Goal: Task Accomplishment & Management: Complete application form

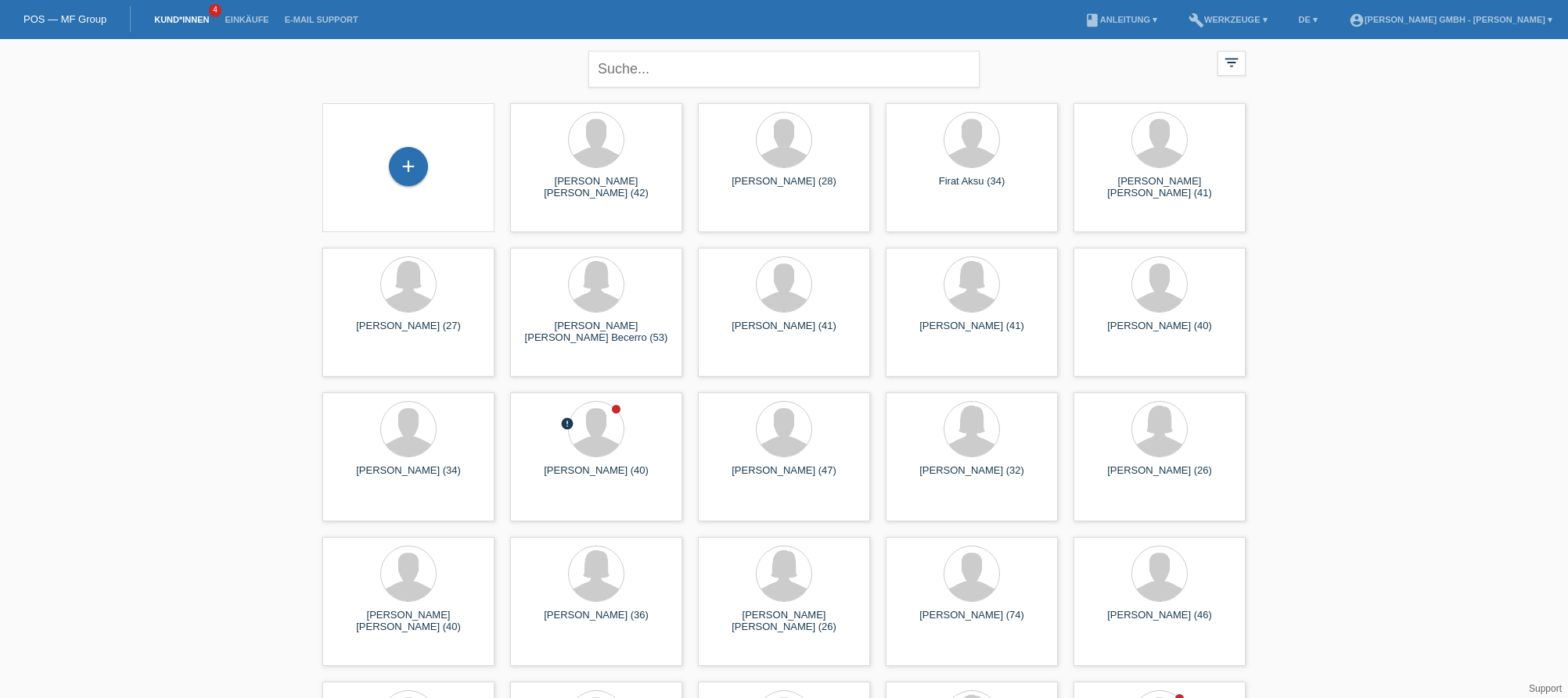
drag, startPoint x: 201, startPoint y: 200, endPoint x: 457, endPoint y: 160, distance: 259.1
click at [413, 160] on div "+" at bounding box center [408, 167] width 39 height 39
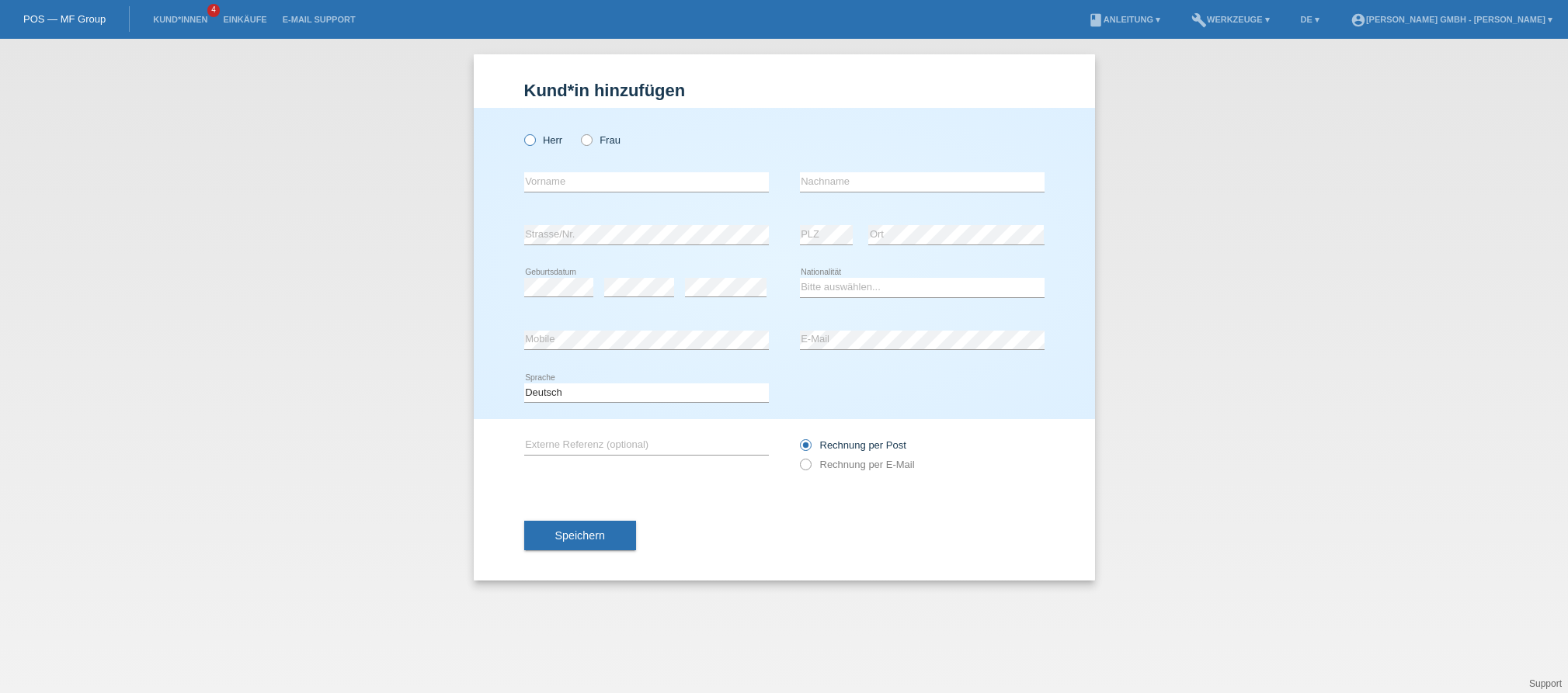
click at [556, 145] on label "Herr" at bounding box center [543, 141] width 39 height 11
click at [534, 144] on input "Herr" at bounding box center [529, 140] width 11 height 11
radio input "true"
click at [560, 179] on input "text" at bounding box center [646, 182] width 245 height 19
drag, startPoint x: 573, startPoint y: 177, endPoint x: 514, endPoint y: 177, distance: 59.0
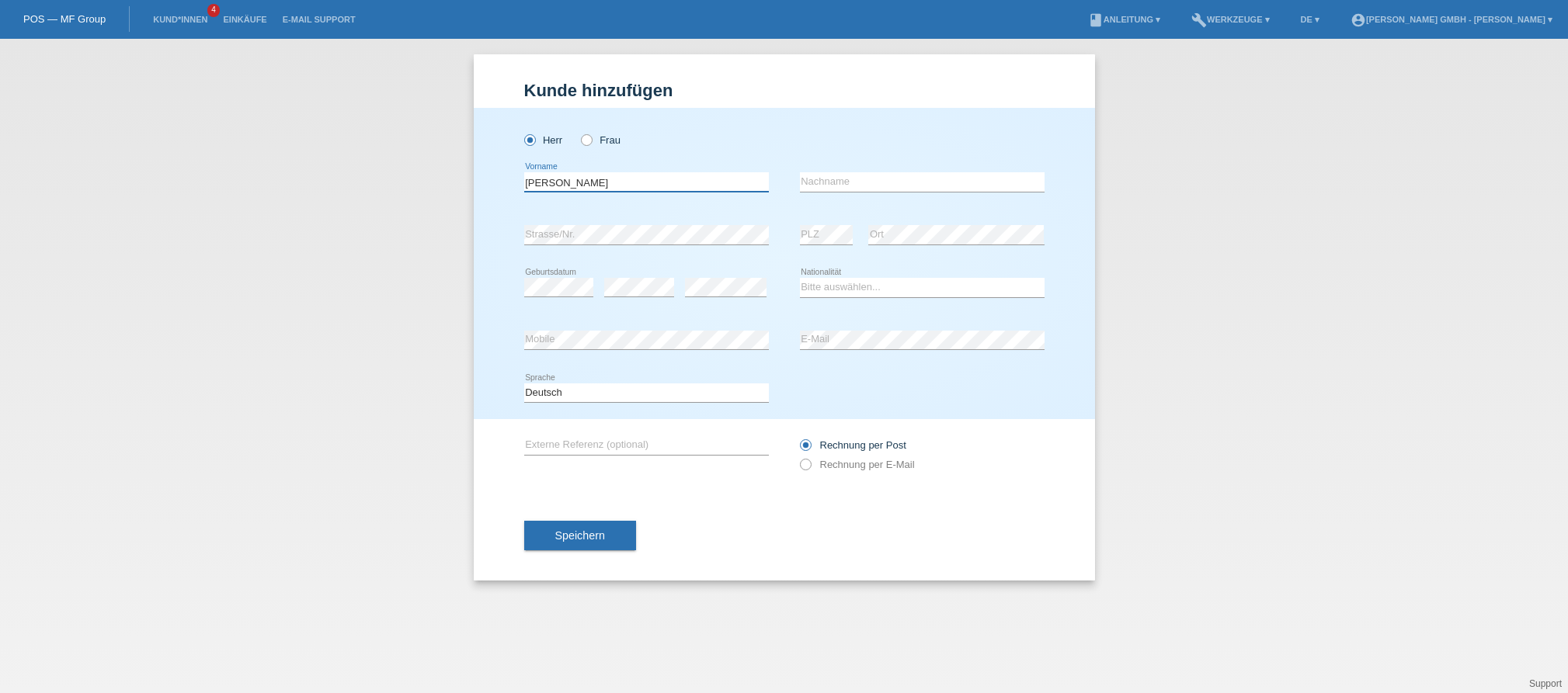
click at [514, 177] on div "Herr Frau Amparo Dos Santos error Vorname error Nachname error" at bounding box center [785, 264] width 621 height 312
type input "Amparo Dos Santos"
click at [910, 179] on input "text" at bounding box center [923, 182] width 245 height 19
paste input "Amparo Dos Santos"
type input "Amparo Dos Santos"
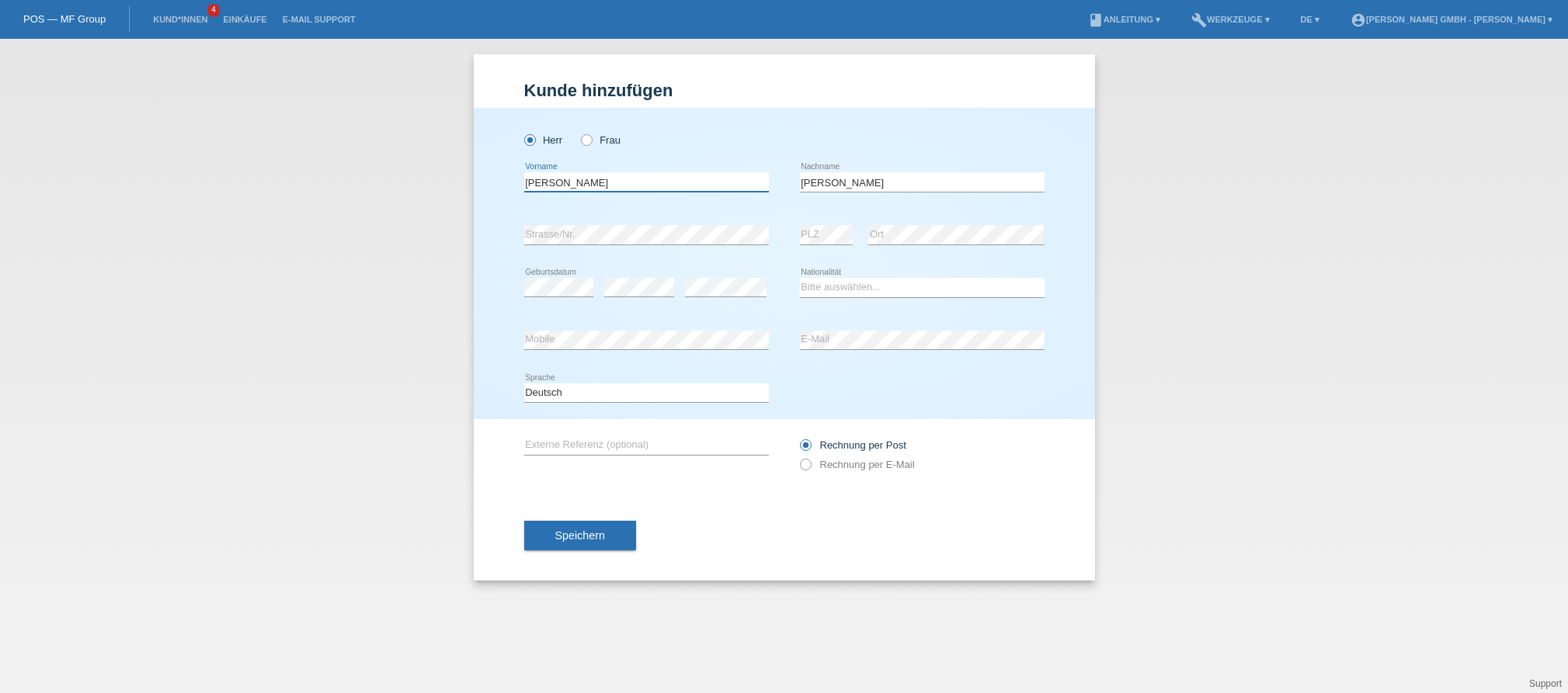
drag, startPoint x: 627, startPoint y: 177, endPoint x: 504, endPoint y: 180, distance: 123.0
click at [515, 178] on div "Herr Frau Amparo Dos Santos error Vorname Amparo Dos Santos PLZ" at bounding box center [785, 264] width 621 height 312
type input "Ramon"
click at [1219, 313] on div "Kund*in hinzufügen Kunde hinzufügen Kundin hinzufügen Herr Frau Ramon error Vor…" at bounding box center [784, 366] width 1568 height 655
click at [838, 291] on select "Bitte auswählen... Schweiz Deutschland Liechtenstein Österreich ------------ Af…" at bounding box center [923, 287] width 245 height 18
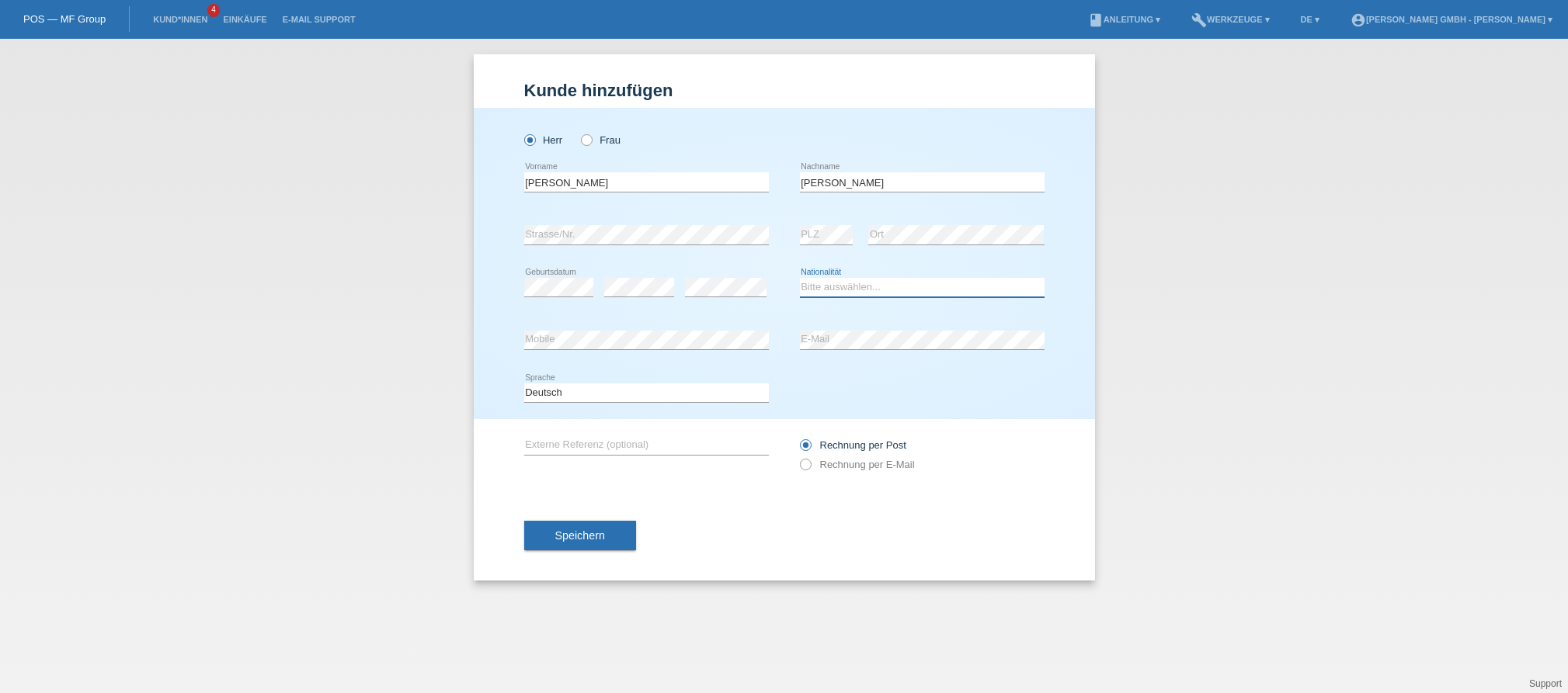
select select "PT"
click at [800, 278] on select "Bitte auswählen... Schweiz Deutschland Liechtenstein Österreich ------------ Af…" at bounding box center [923, 287] width 245 height 18
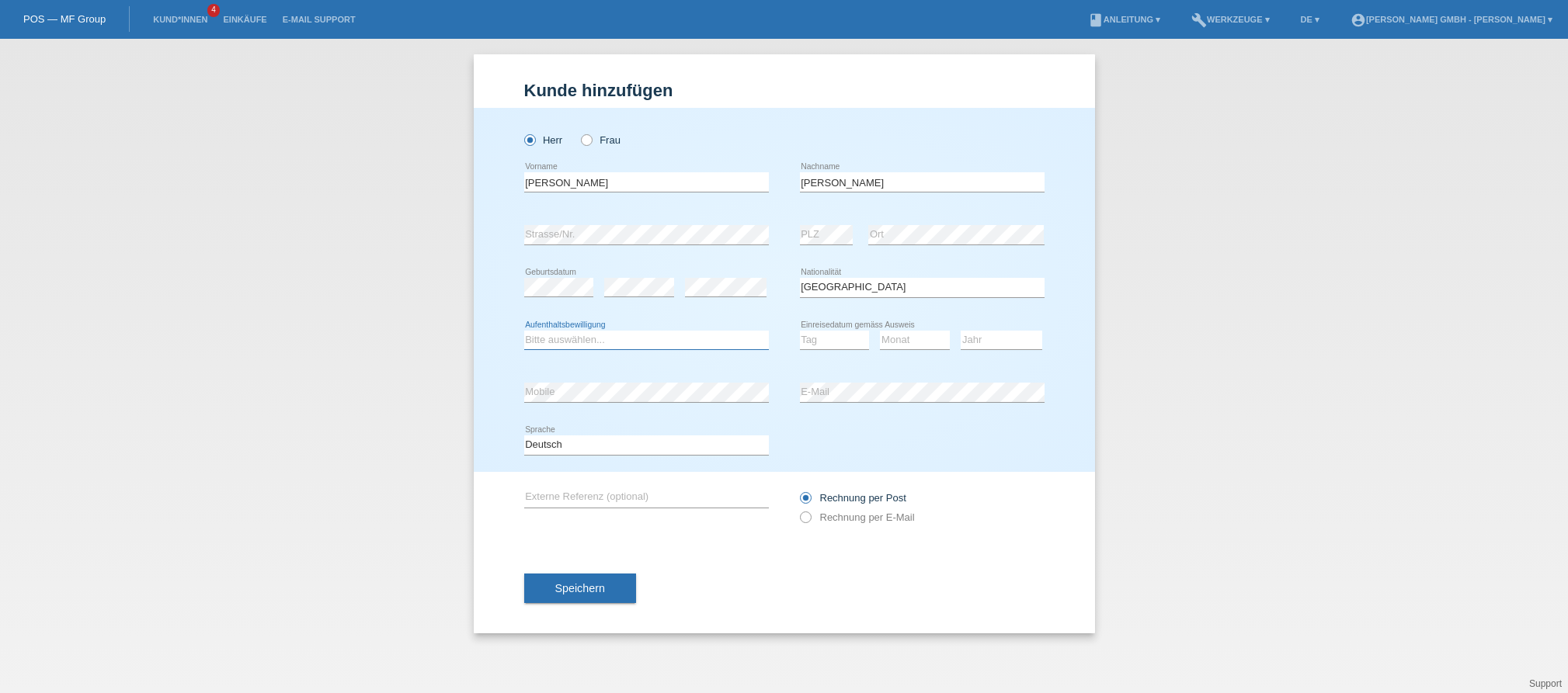
click at [547, 333] on select "Bitte auswählen... C B B - Flüchtlingsstatus Andere" at bounding box center [646, 339] width 245 height 18
select select "B"
click at [524, 331] on select "Bitte auswählen... C B B - Flüchtlingsstatus Andere" at bounding box center [646, 339] width 245 height 18
click at [817, 337] on select "Tag 01 02 03 04 05 06 07 08 09 10 11" at bounding box center [835, 339] width 70 height 18
click at [848, 338] on select "Tag 01 02 03 04 05 06 07 08 09 10 11" at bounding box center [835, 339] width 70 height 18
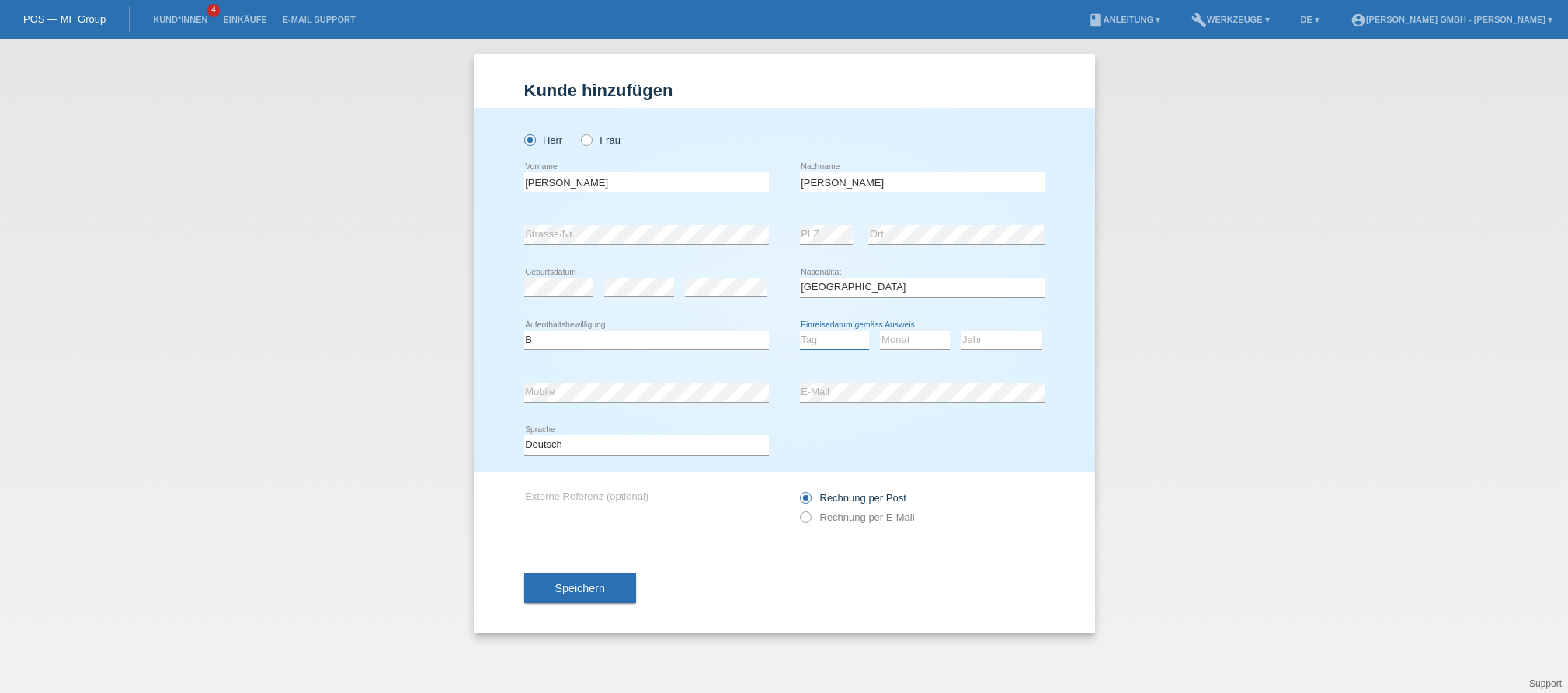
select select "30"
click at [800, 331] on select "Tag 01 02 03 04 05 06 07 08 09 10 11" at bounding box center [835, 339] width 70 height 18
click at [912, 343] on select "Monat 01 02 03 04 05 06 07 08 09 10 11" at bounding box center [914, 339] width 70 height 18
select select "04"
click at [880, 331] on select "Monat 01 02 03 04 05 06 07 08 09 10 11" at bounding box center [914, 339] width 70 height 18
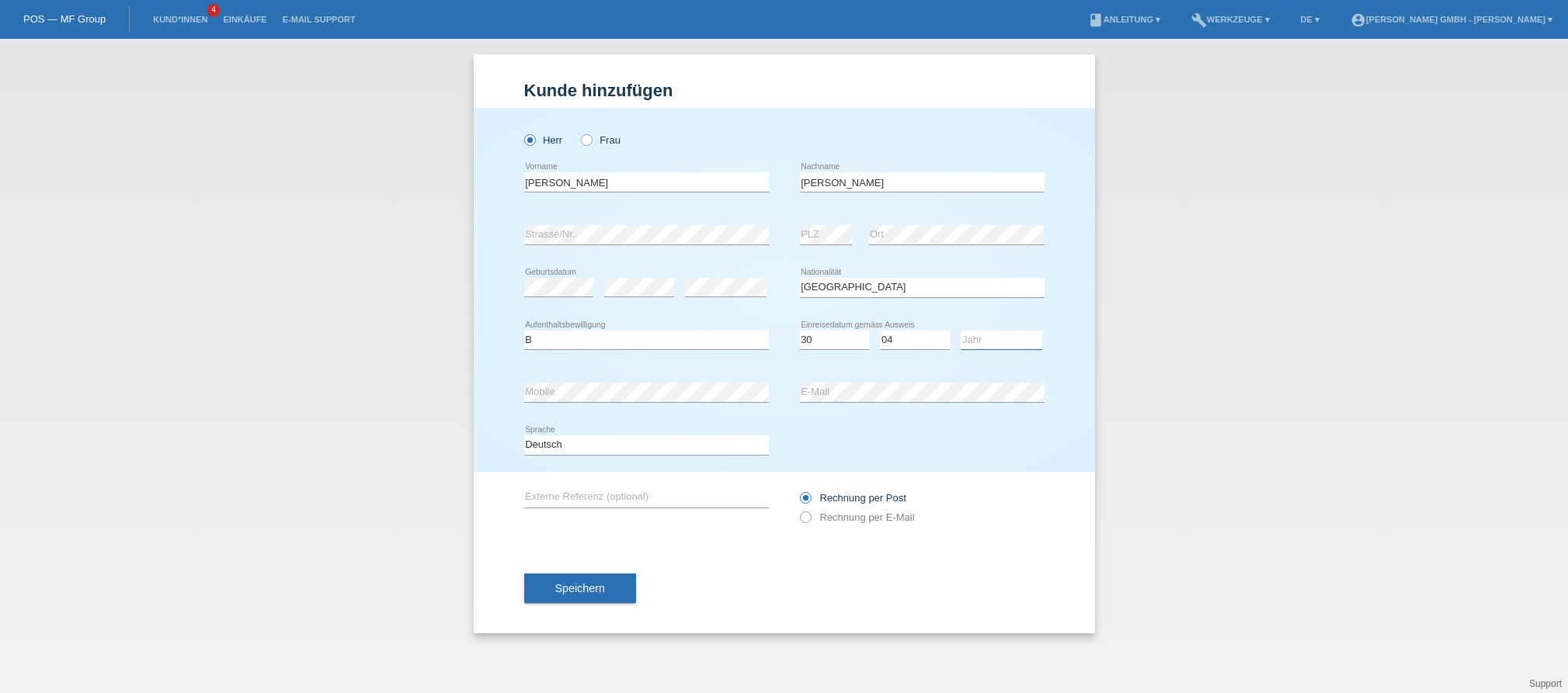
click at [988, 339] on select "Jahr 2025 2024 2023 2022 2021 2020 2019 2018 2017 2016 2015 2014 2013 2012 2011…" at bounding box center [1001, 339] width 81 height 18
select select "2025"
click at [961, 331] on select "Jahr 2025 2024 2023 2022 2021 2020 2019 2018 2017 2016 2015 2014 2013 2012 2011…" at bounding box center [1001, 339] width 81 height 18
click at [821, 519] on label "Rechnung per E-Mail" at bounding box center [858, 517] width 115 height 11
click at [810, 519] on input "Rechnung per E-Mail" at bounding box center [805, 521] width 11 height 19
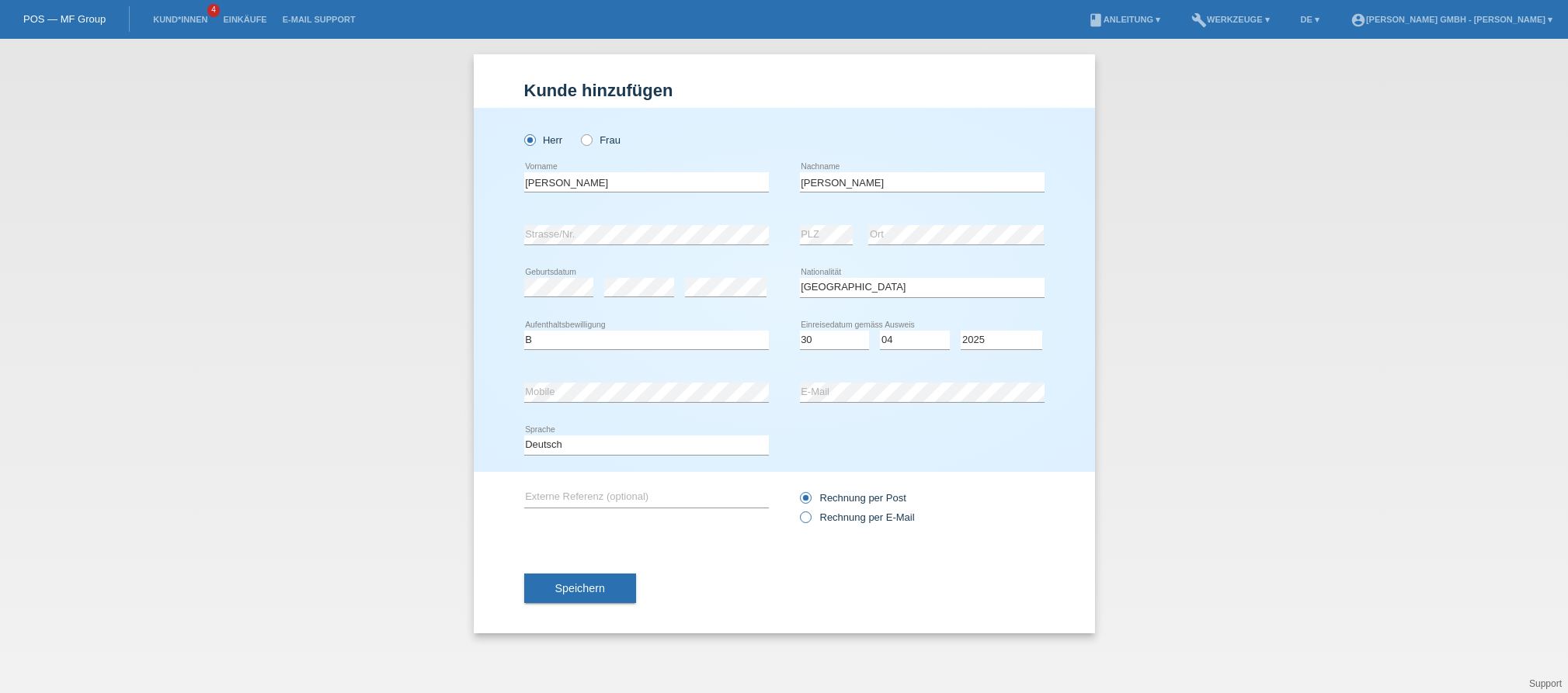
radio input "true"
click at [494, 403] on div "Herr Frau Ramon error Vorname" at bounding box center [785, 290] width 621 height 364
click at [577, 486] on div "error Externe Referenz (optional)" at bounding box center [646, 498] width 245 height 53
click at [577, 490] on input "text" at bounding box center [646, 498] width 245 height 19
paste input "725010606AS"
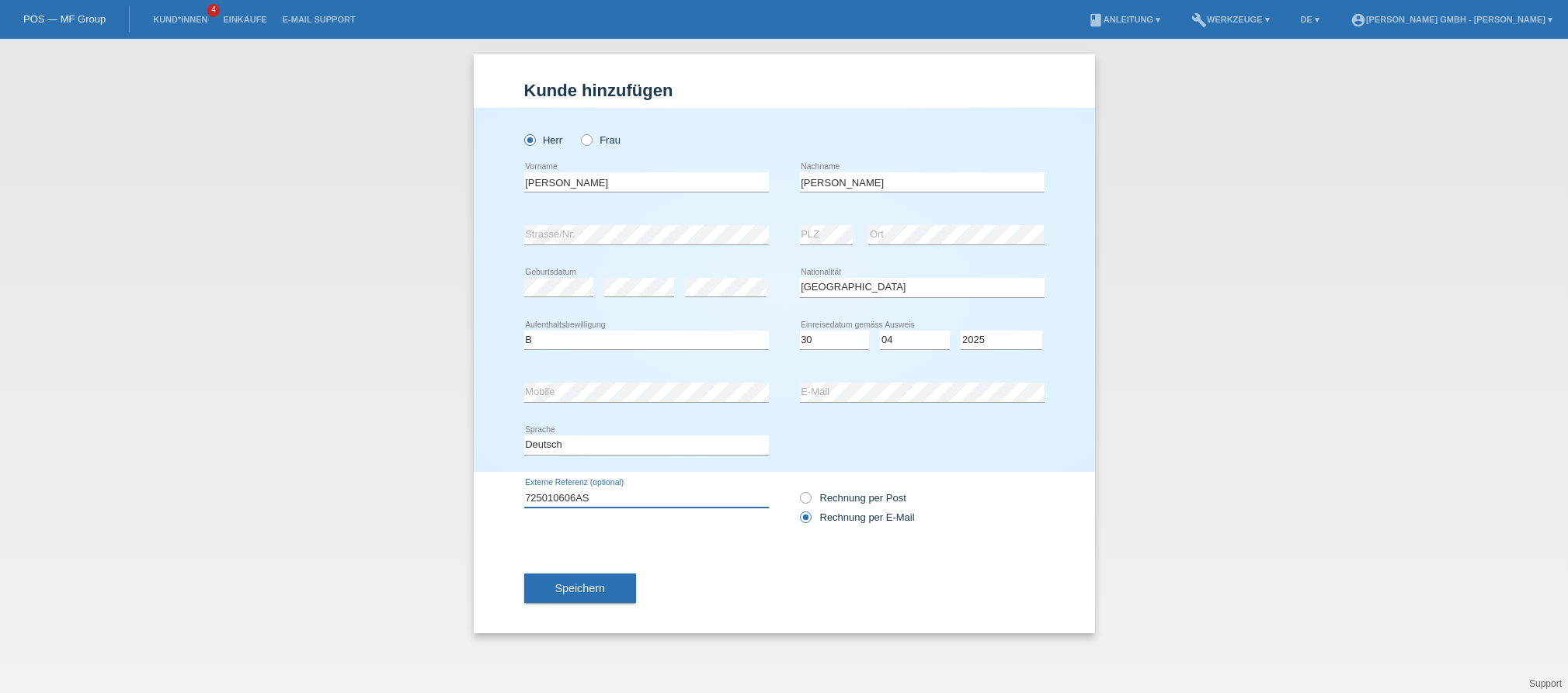
type input "725010606AS"
click at [697, 539] on div "725010606AS error Externe Referenz (optional) Rechnung per Post" at bounding box center [784, 508] width 520 height 72
click at [577, 585] on span "Speichern" at bounding box center [580, 588] width 50 height 12
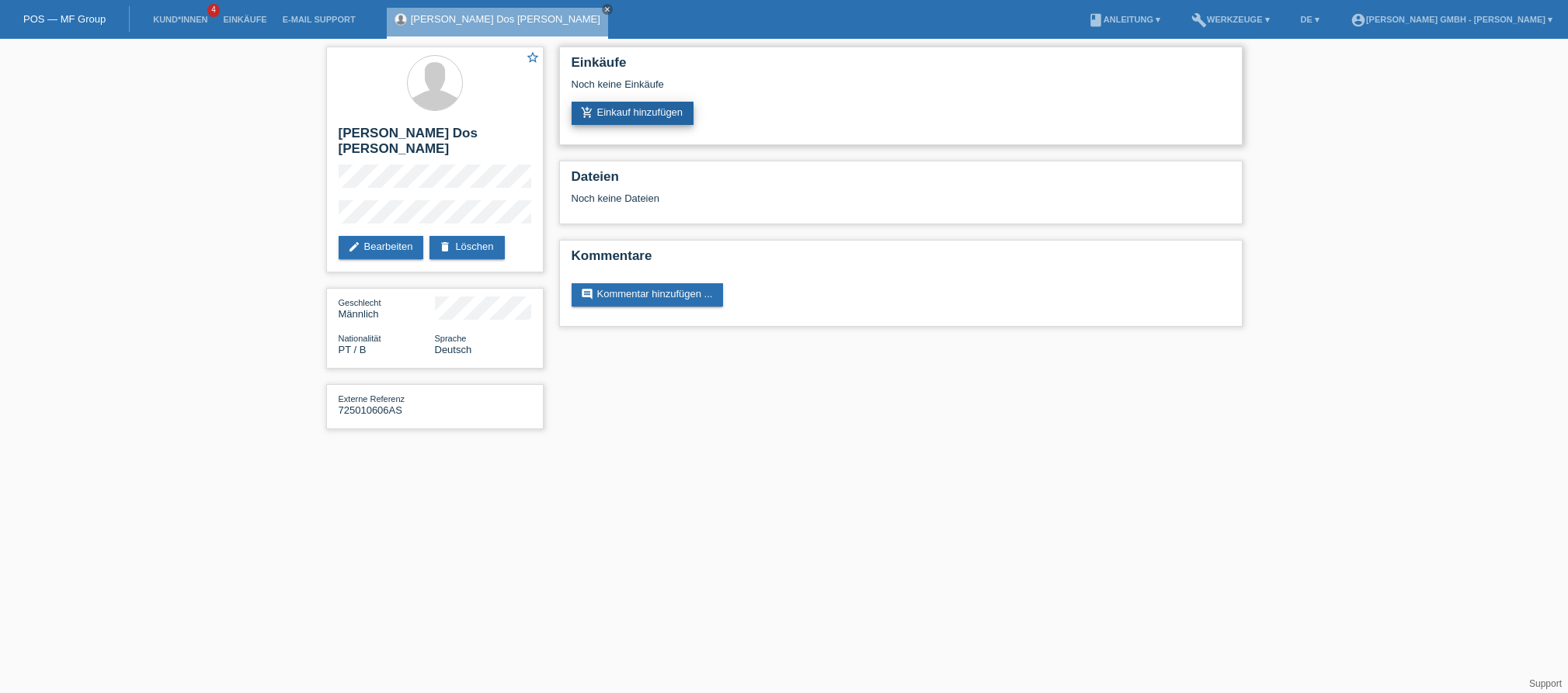
click at [644, 112] on link "add_shopping_cart Einkauf hinzufügen" at bounding box center [633, 113] width 122 height 23
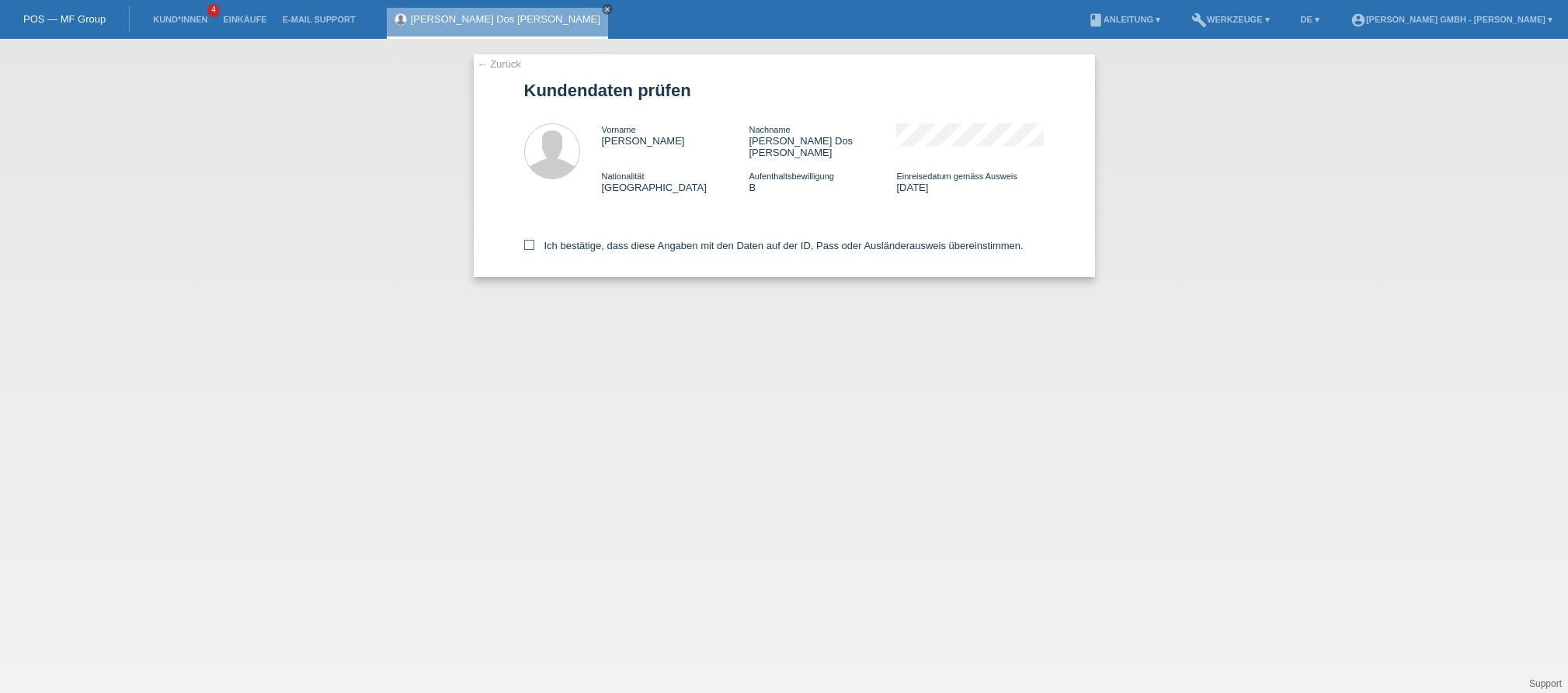
click at [525, 240] on icon at bounding box center [529, 245] width 11 height 11
click at [525, 240] on input "Ich bestätige, dass diese Angaben mit den Daten auf der ID, Pass oder Ausländer…" at bounding box center [529, 245] width 11 height 11
checkbox input "true"
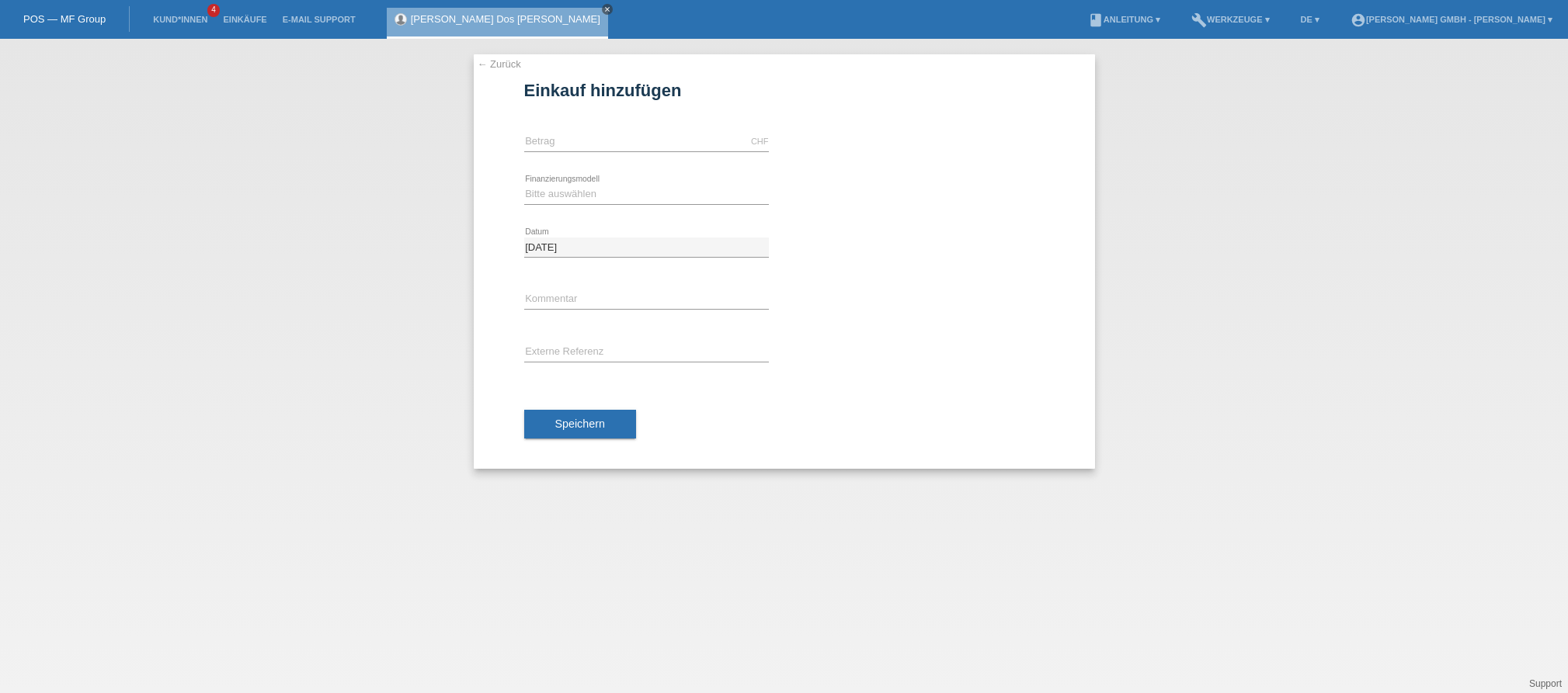
click at [603, 9] on icon "close" at bounding box center [607, 10] width 8 height 8
click at [201, 11] on li "Kund*innen 4" at bounding box center [180, 19] width 70 height 39
click at [169, 16] on link "Kund*innen" at bounding box center [180, 19] width 70 height 10
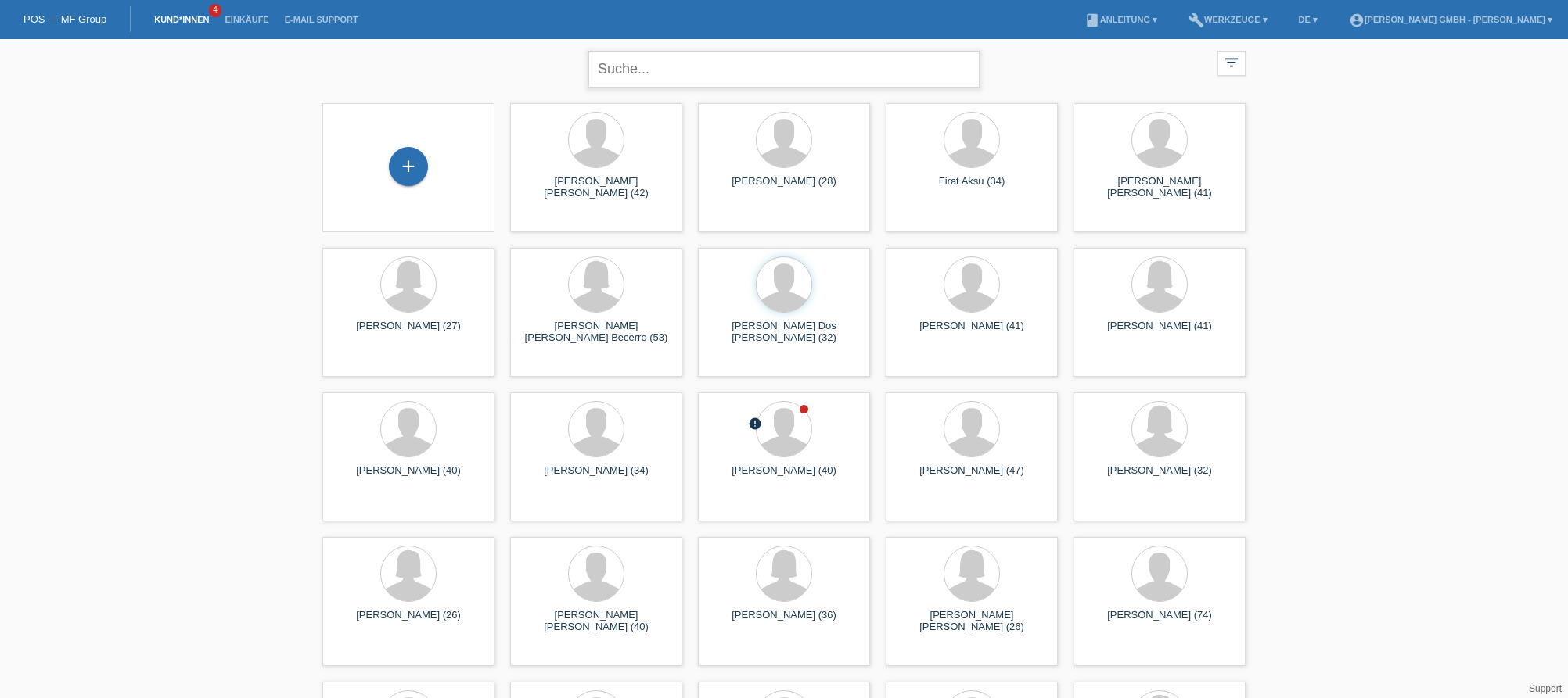
click at [630, 68] on input "text" at bounding box center [784, 69] width 391 height 37
type input "santos"
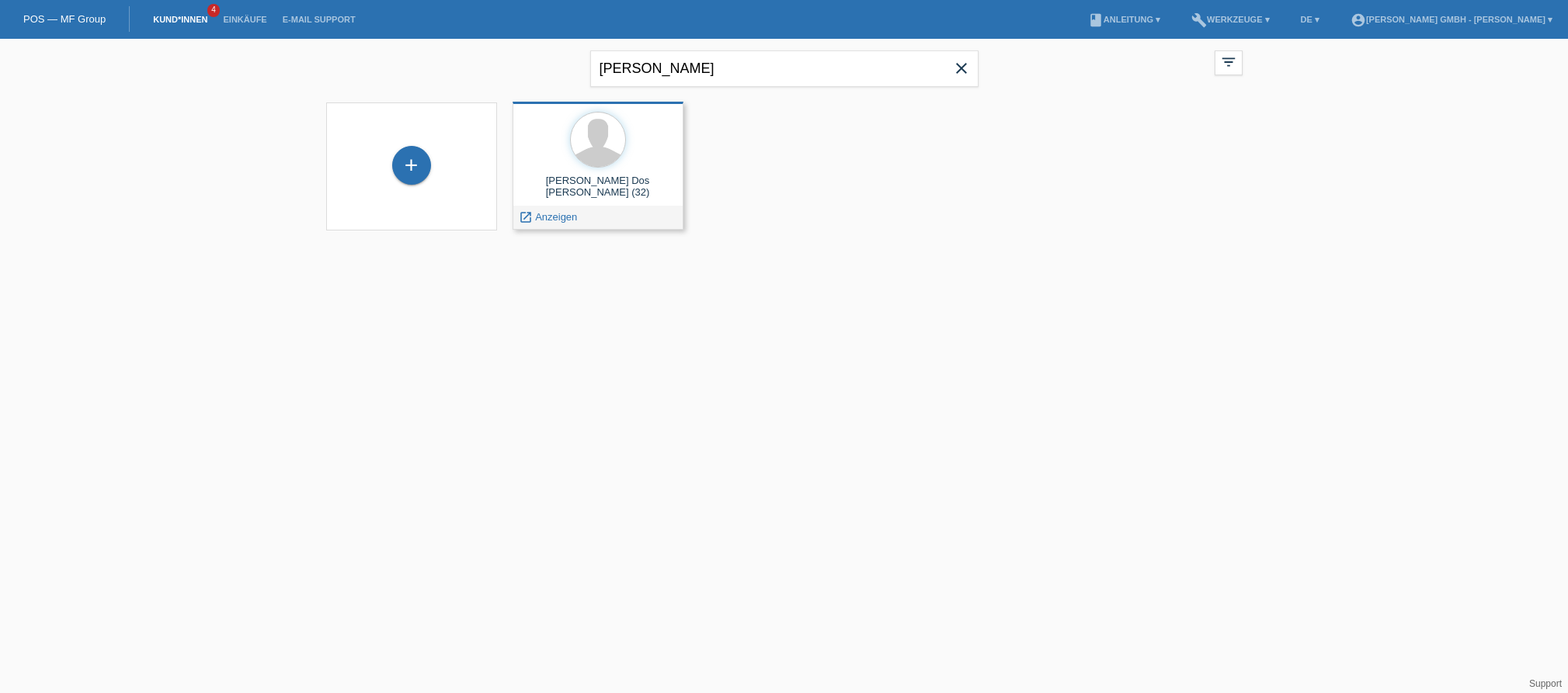
click at [599, 170] on div "Ramon Amparo Dos Santos (32) launch Anzeigen" at bounding box center [598, 165] width 171 height 128
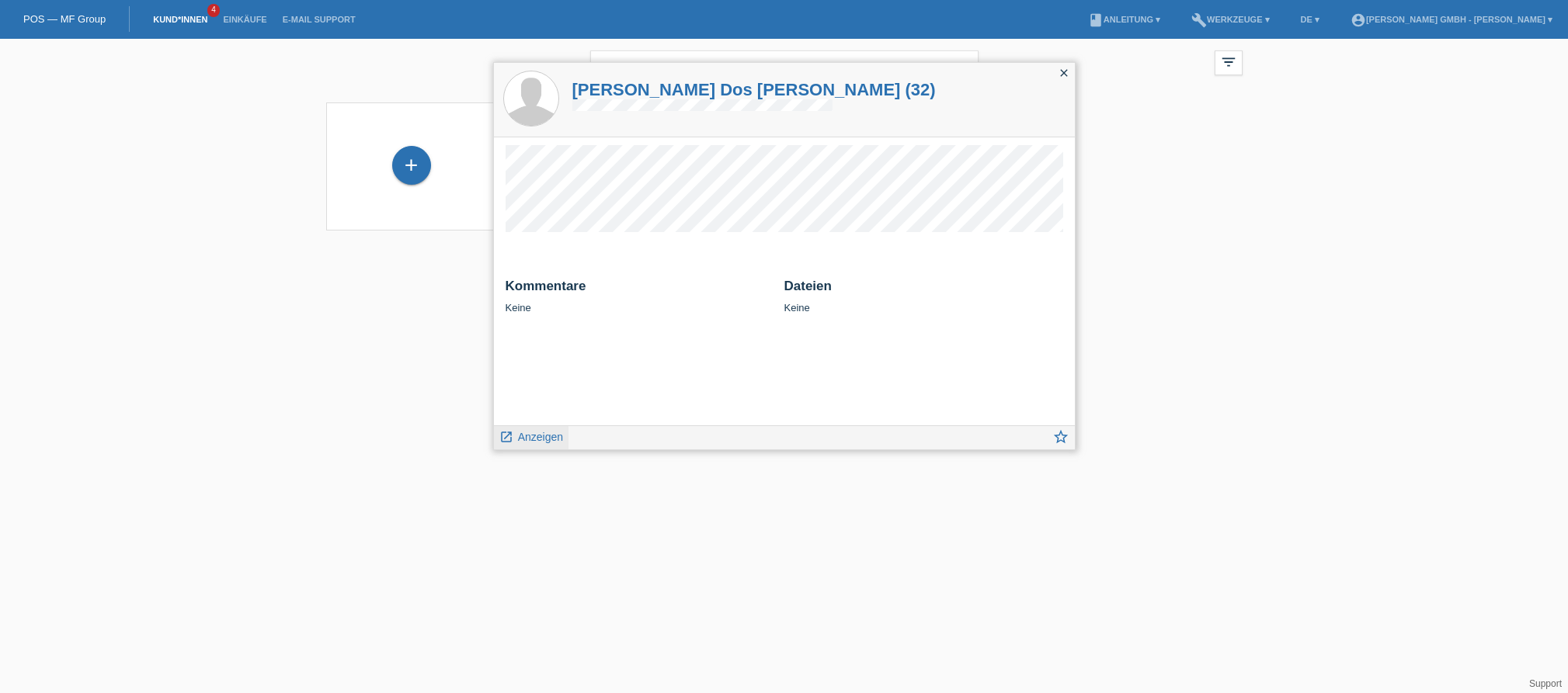
click at [543, 441] on span "Anzeigen" at bounding box center [540, 437] width 45 height 12
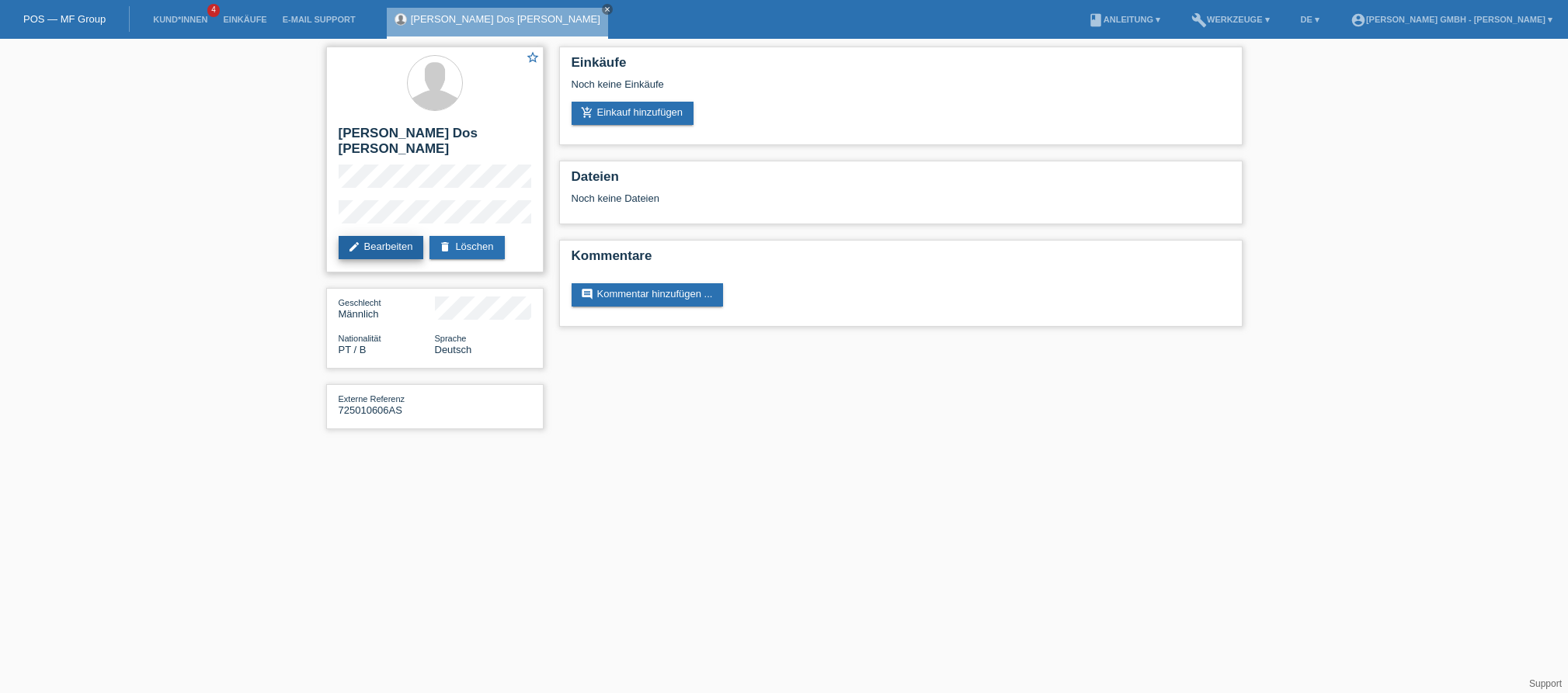
click at [390, 236] on link "edit Bearbeiten" at bounding box center [381, 248] width 85 height 23
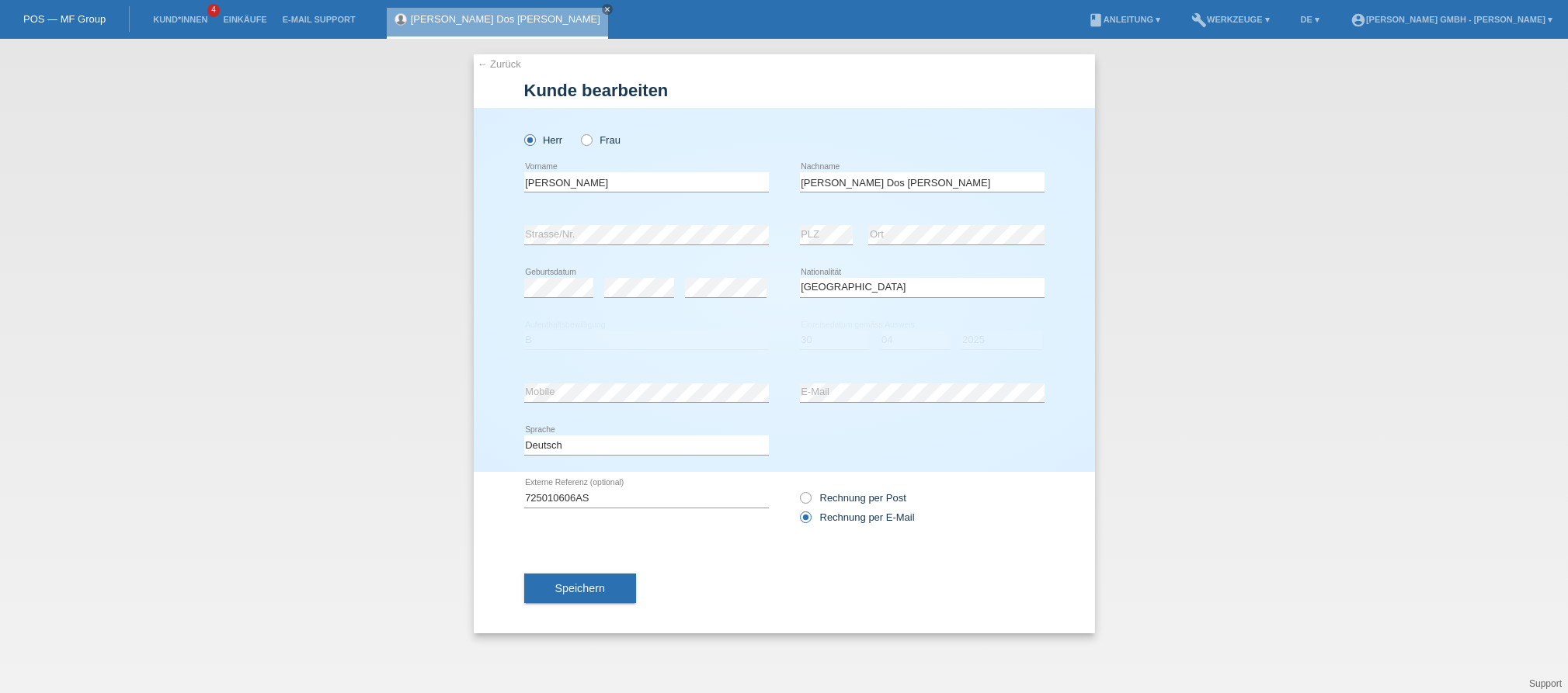
select select "PT"
select select "B"
select select "30"
select select "04"
select select "2025"
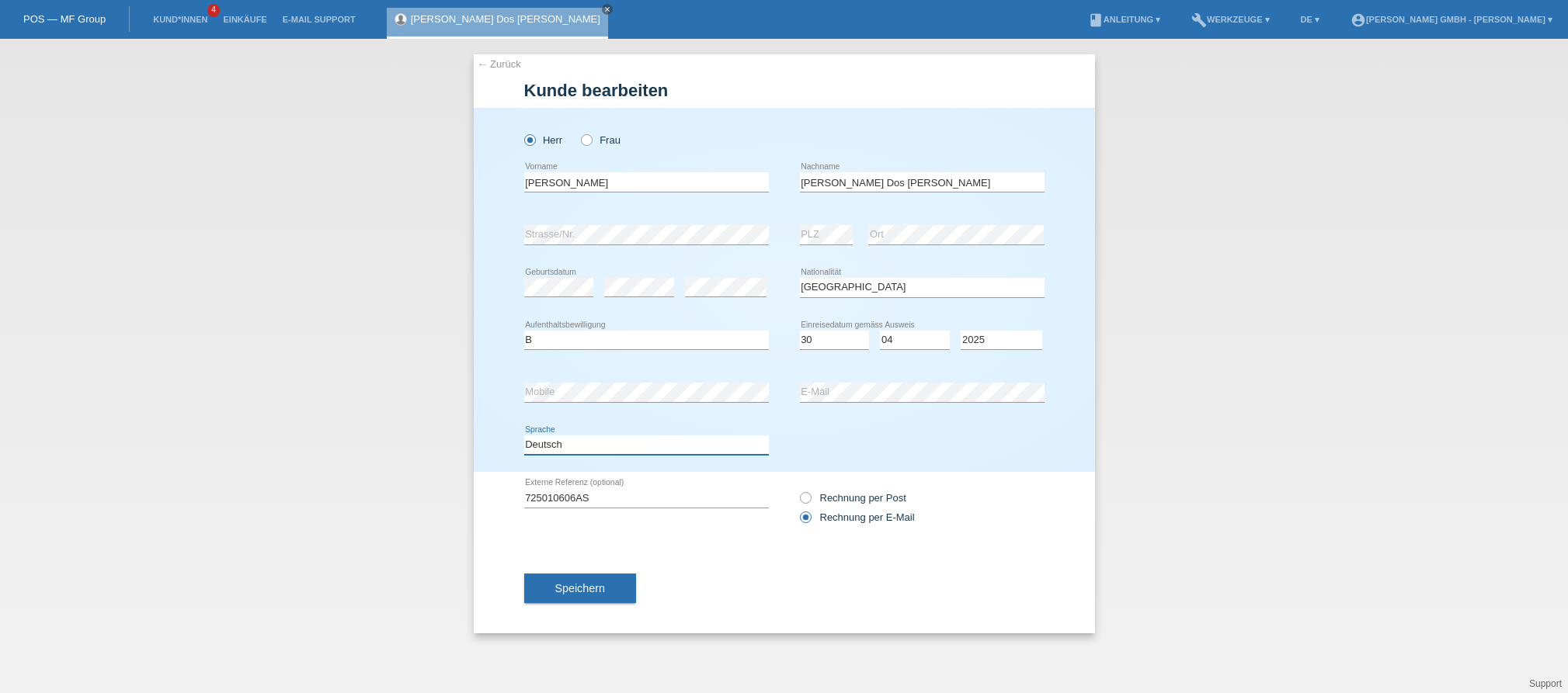
click at [555, 446] on select "Deutsch Français Italiano English" at bounding box center [646, 444] width 245 height 18
select select "fr"
click at [524, 436] on select "Deutsch Français Italiano English" at bounding box center [646, 444] width 245 height 18
click at [570, 586] on span "Speichern" at bounding box center [580, 588] width 50 height 12
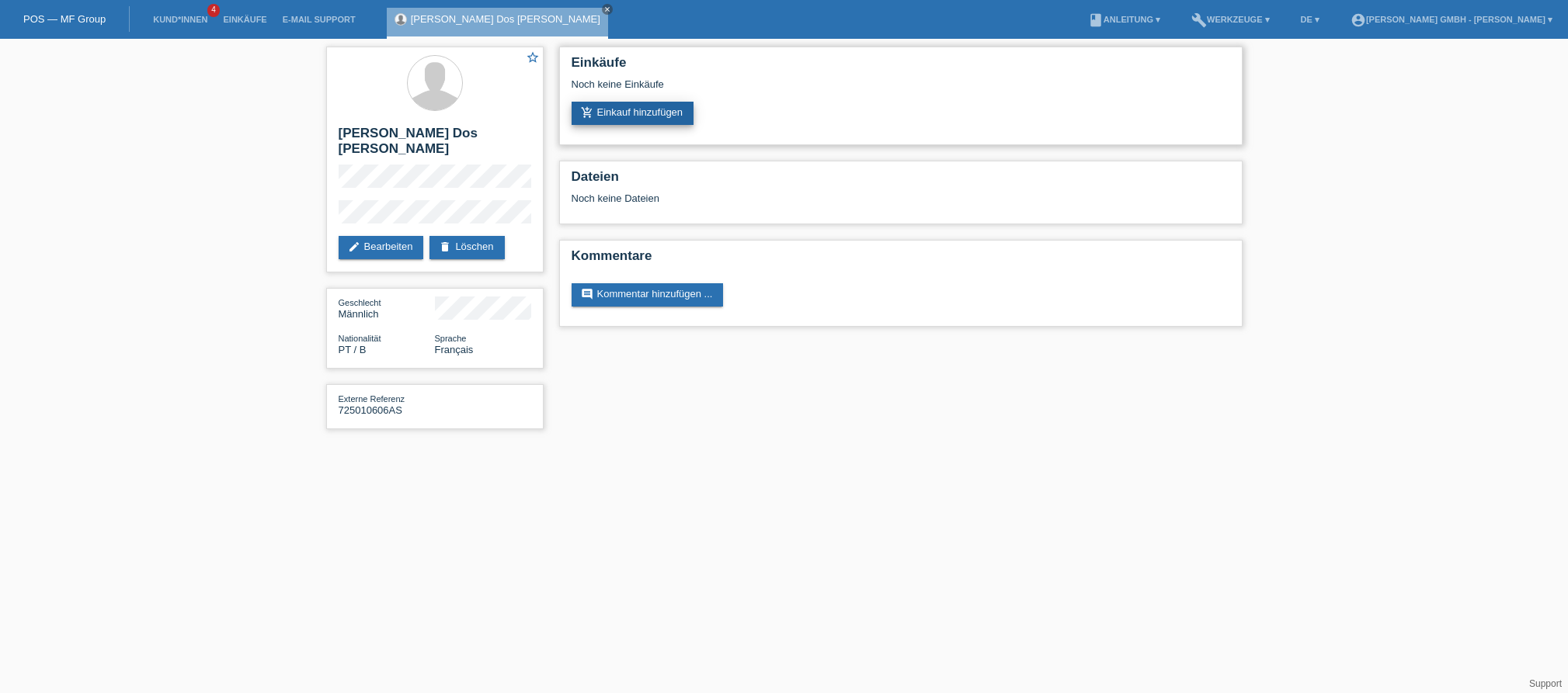
click at [626, 116] on link "add_shopping_cart Einkauf hinzufügen" at bounding box center [633, 113] width 122 height 23
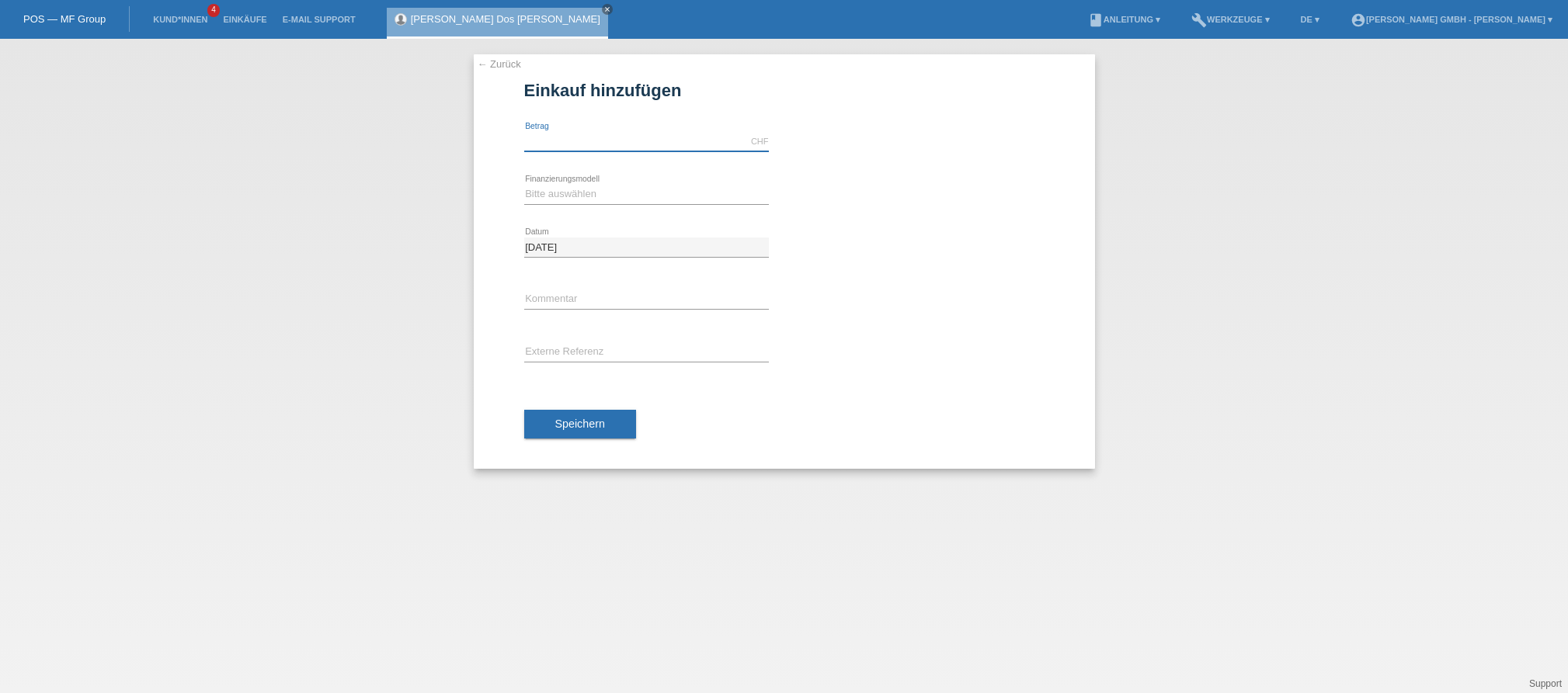
click at [586, 140] on input "text" at bounding box center [646, 141] width 245 height 19
type input "869.00"
click at [564, 192] on select "Bitte auswählen Kauf auf Rechnung mit Teilzahlungsoption Fixe Raten" at bounding box center [646, 193] width 245 height 18
select select "198"
click at [524, 184] on select "Bitte auswählen Kauf auf Rechnung mit Teilzahlungsoption Fixe Raten" at bounding box center [646, 193] width 245 height 18
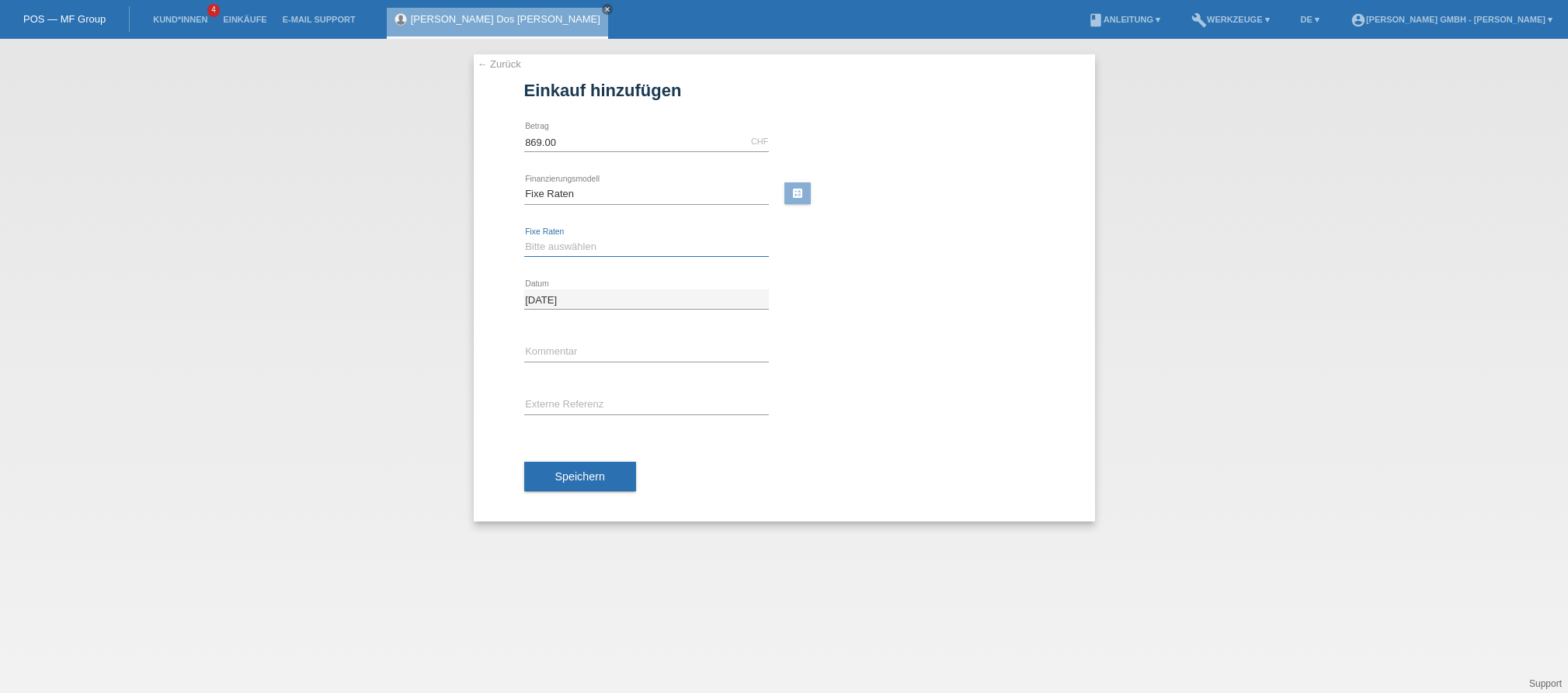
click at [556, 249] on select "Bitte auswählen 12 Raten 24 Raten" at bounding box center [646, 247] width 245 height 18
select select "531"
click at [524, 238] on select "Bitte auswählen 12 Raten 24 Raten" at bounding box center [646, 247] width 245 height 18
click at [565, 405] on input "text" at bounding box center [646, 405] width 245 height 19
paste input "725010606AS"
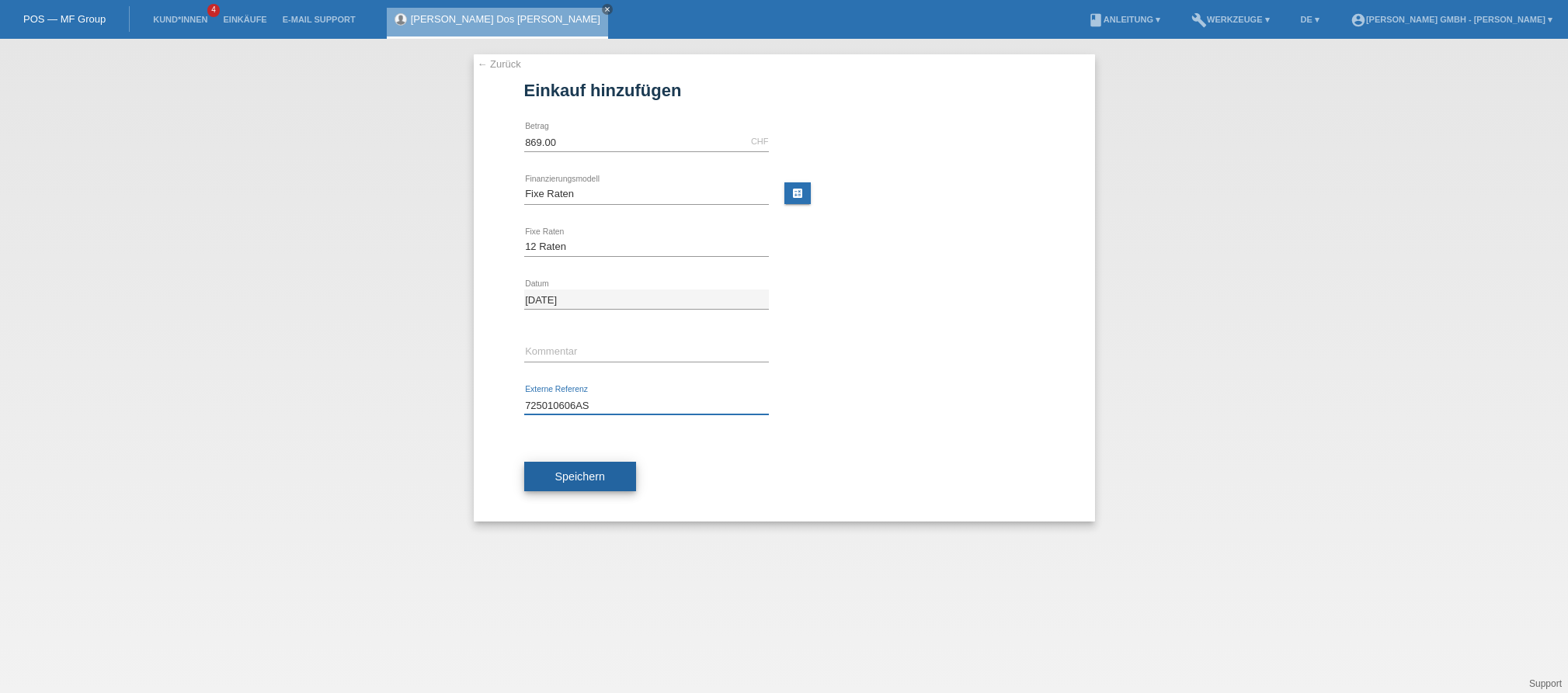
type input "725010606AS"
click at [607, 478] on button "Speichern" at bounding box center [579, 476] width 112 height 30
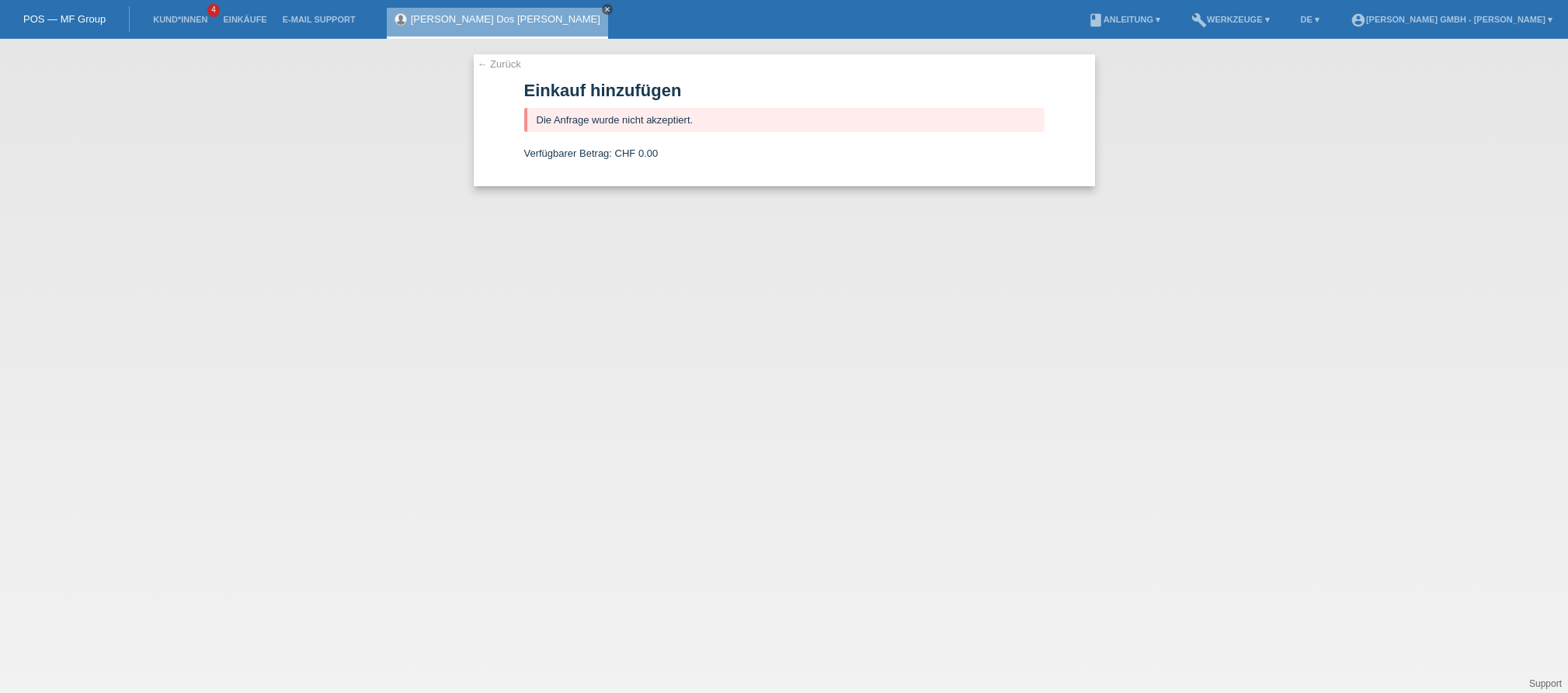
click at [603, 7] on icon "close" at bounding box center [607, 10] width 8 height 8
click at [183, 18] on link "Kund*innen" at bounding box center [180, 19] width 70 height 10
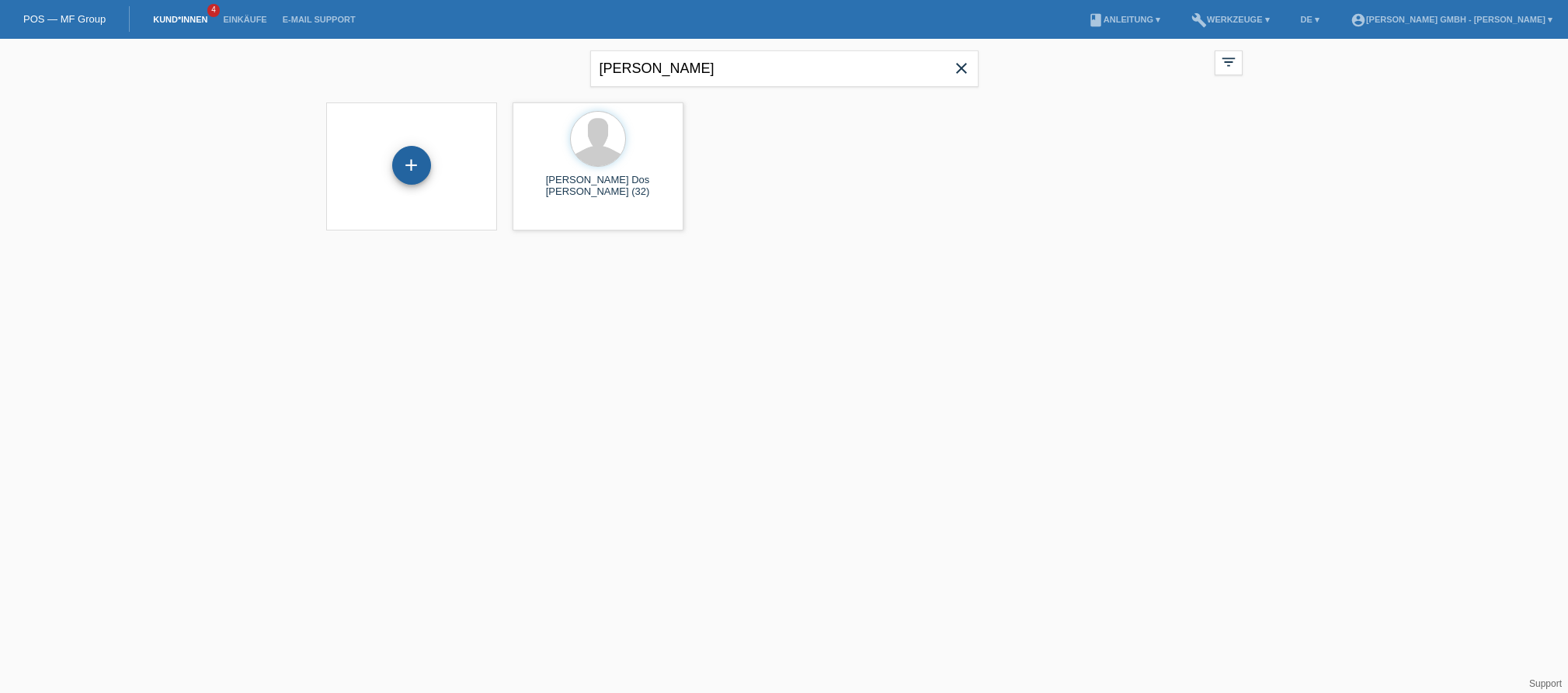
click at [417, 167] on div "+" at bounding box center [411, 165] width 39 height 39
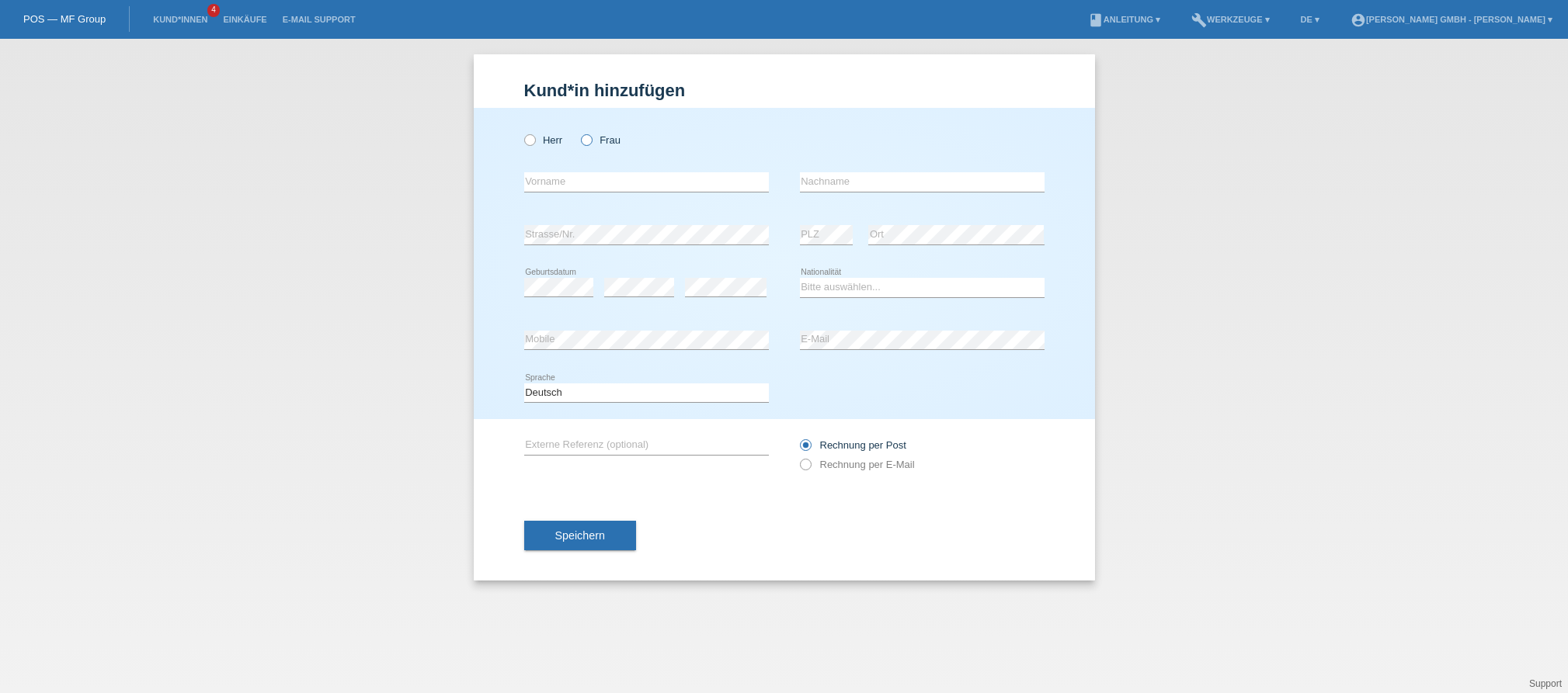
click at [600, 141] on label "Frau" at bounding box center [600, 141] width 39 height 11
click at [591, 141] on input "Frau" at bounding box center [586, 140] width 11 height 11
radio input "true"
click at [570, 187] on input "text" at bounding box center [646, 182] width 245 height 19
type input "Claudia"
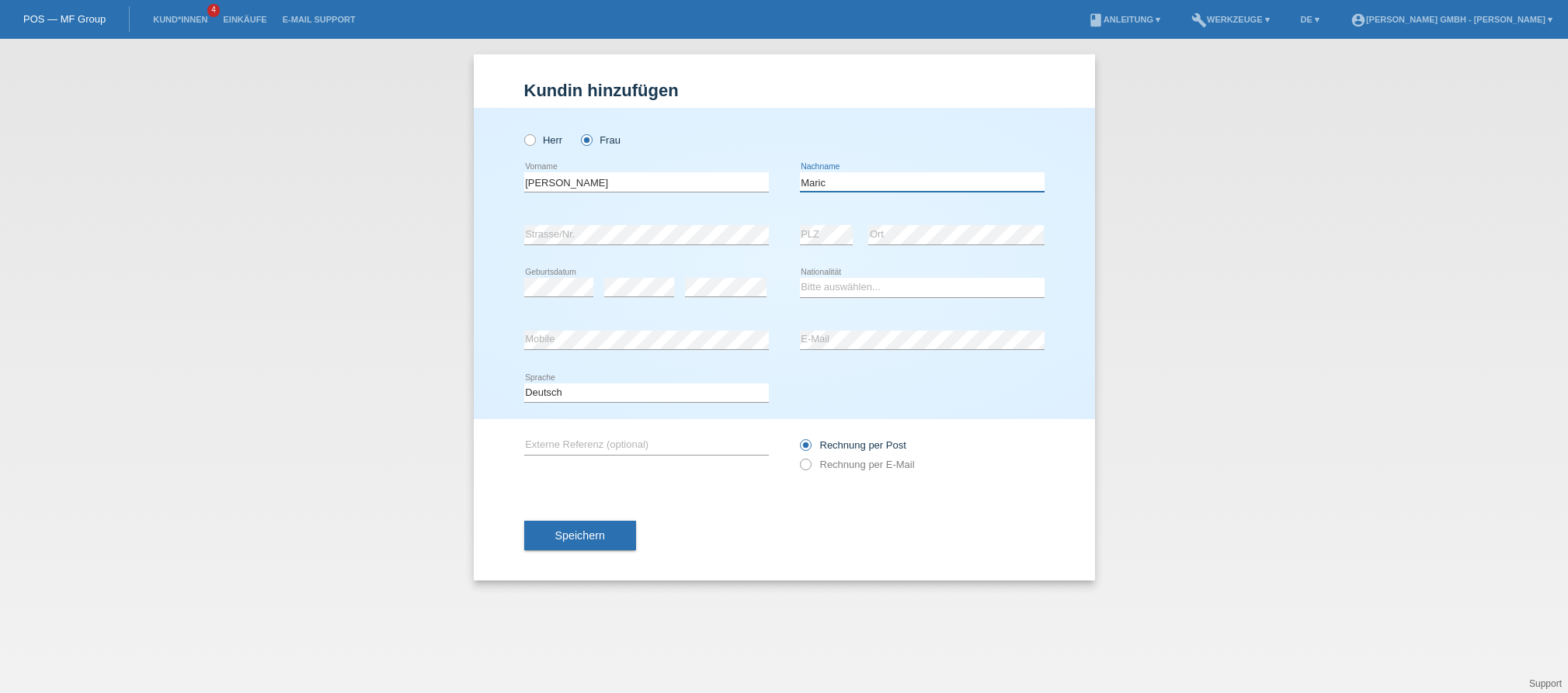
type input "Maric"
click at [556, 245] on icon at bounding box center [646, 245] width 245 height 1
click at [846, 288] on select "Bitte auswählen... Schweiz Deutschland Liechtenstein Österreich ------------ Af…" at bounding box center [923, 287] width 245 height 18
select select "HR"
click at [800, 278] on select "Bitte auswählen... Schweiz Deutschland Liechtenstein Österreich ------------ Af…" at bounding box center [923, 287] width 245 height 18
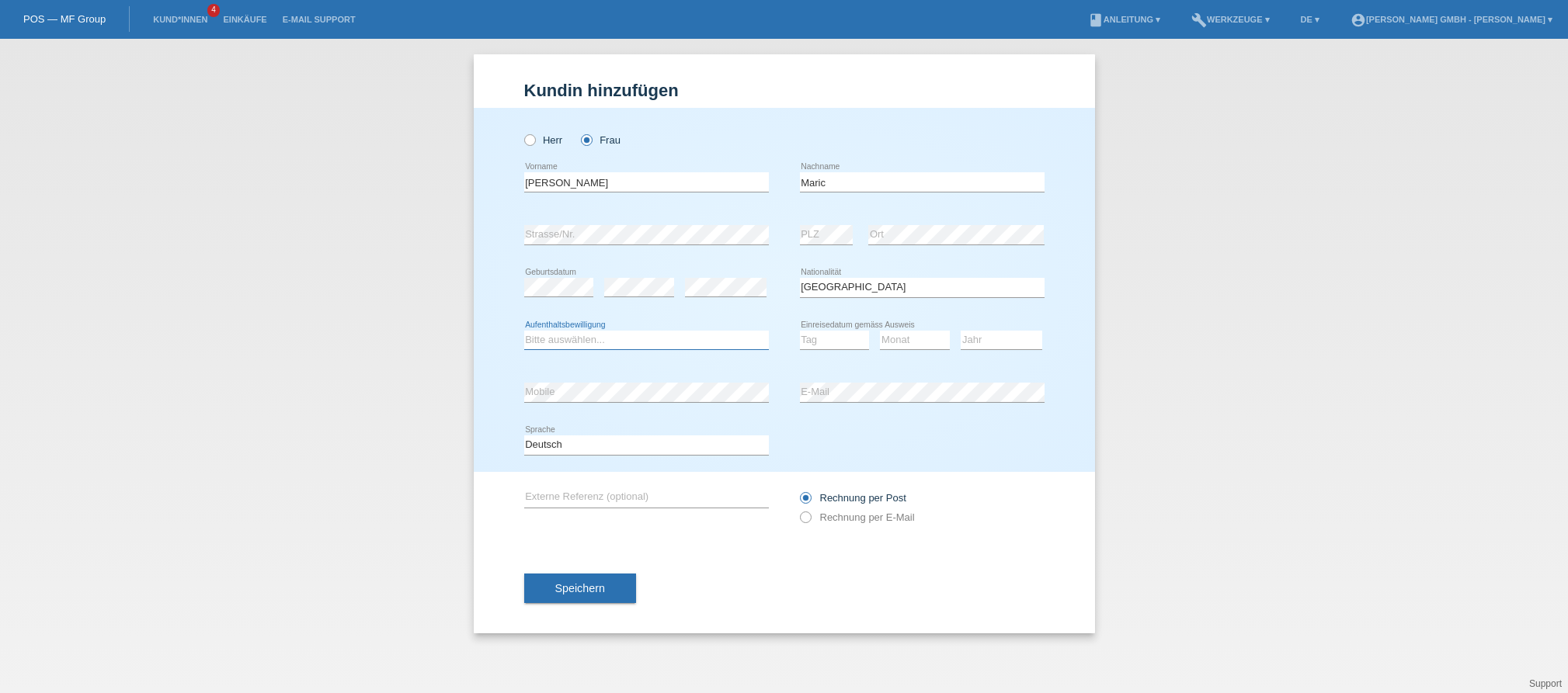
click at [577, 345] on select "Bitte auswählen... C B B - Flüchtlingsstatus Andere" at bounding box center [646, 339] width 245 height 18
select select "C"
click at [524, 331] on select "Bitte auswählen... C B B - Flüchtlingsstatus Andere" at bounding box center [646, 339] width 245 height 18
click at [826, 336] on select "Tag 01 02 03 04 05 06 07 08 09 10 11" at bounding box center [835, 339] width 70 height 18
select select "23"
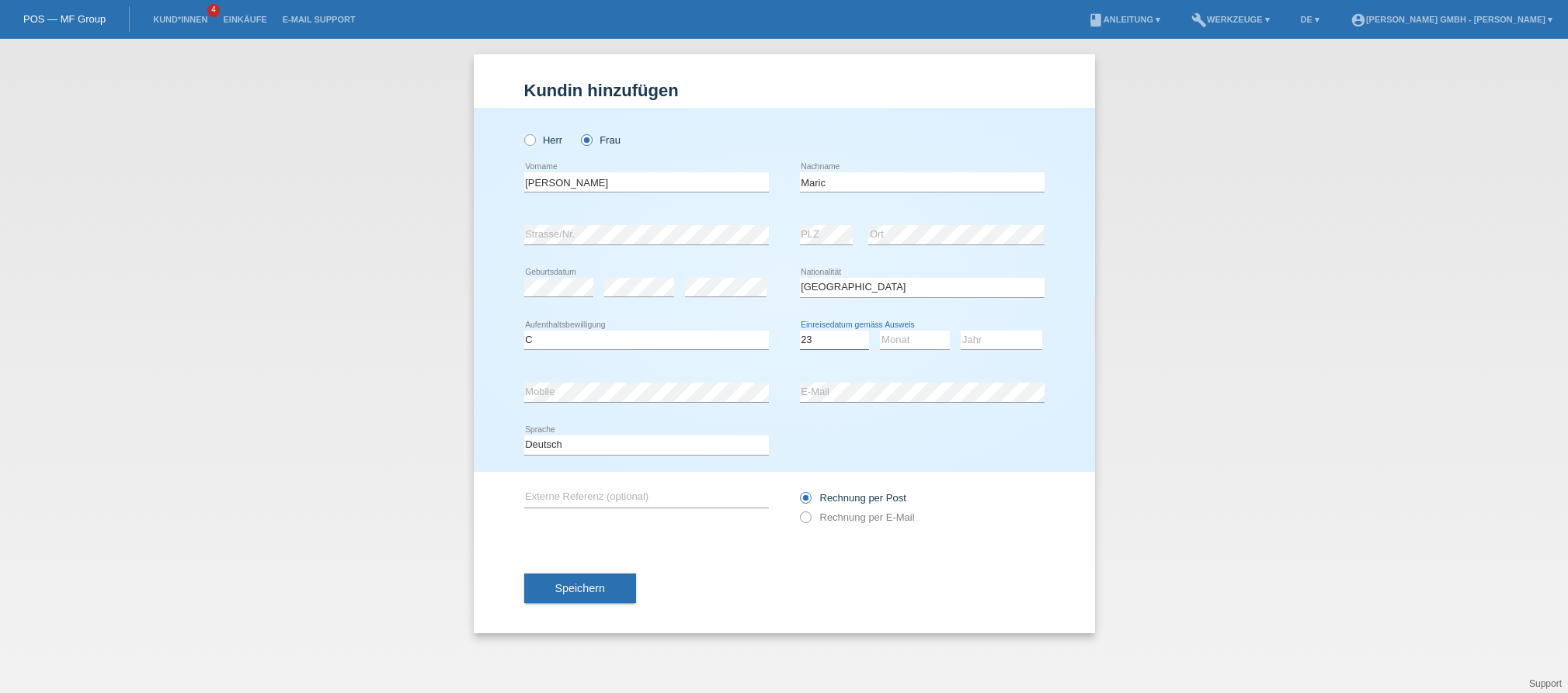
click at [800, 331] on select "Tag 01 02 03 04 05 06 07 08 09 10 11" at bounding box center [835, 339] width 70 height 18
click at [884, 334] on select "Monat 01 02 03 04 05 06 07 08 09 10 11" at bounding box center [914, 339] width 70 height 18
select select "09"
click at [880, 331] on select "Monat 01 02 03 04 05 06 07 08 09 10 11" at bounding box center [914, 339] width 70 height 18
click at [1009, 332] on select "Jahr 2025 2024 2023 2022 2021 2020 2019 2018 2017 2016 2015 2014 2013 2012 2011…" at bounding box center [1001, 339] width 81 height 18
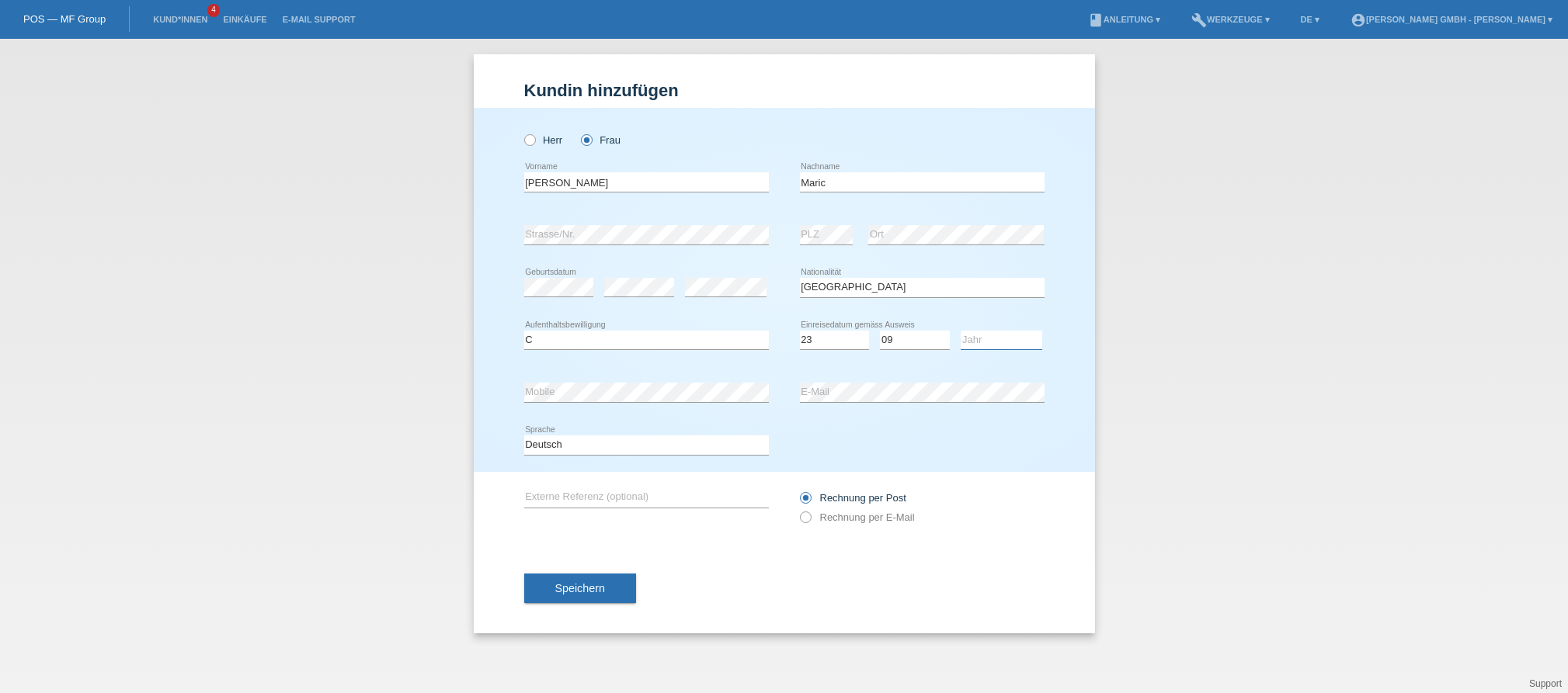
select select "2001"
click at [961, 331] on select "Jahr 2025 2024 2023 2022 2021 2020 2019 2018 2017 2016 2015 2014 2013 2012 2011…" at bounding box center [1001, 339] width 81 height 18
click at [543, 489] on input "text" at bounding box center [646, 498] width 245 height 19
paste input "725010607CM"
type input "725010607CM"
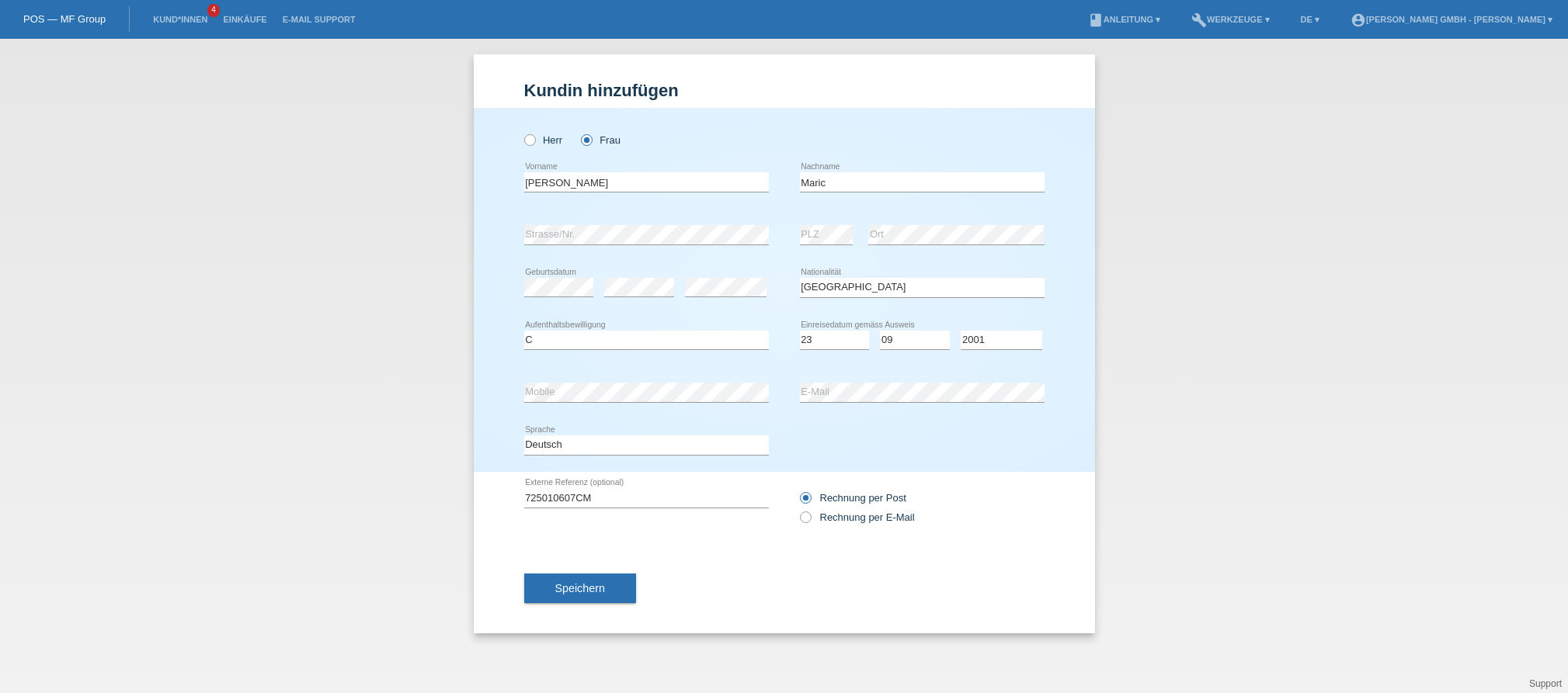
click at [728, 560] on div "Speichern" at bounding box center [784, 589] width 520 height 90
click at [586, 597] on button "Speichern" at bounding box center [579, 588] width 112 height 30
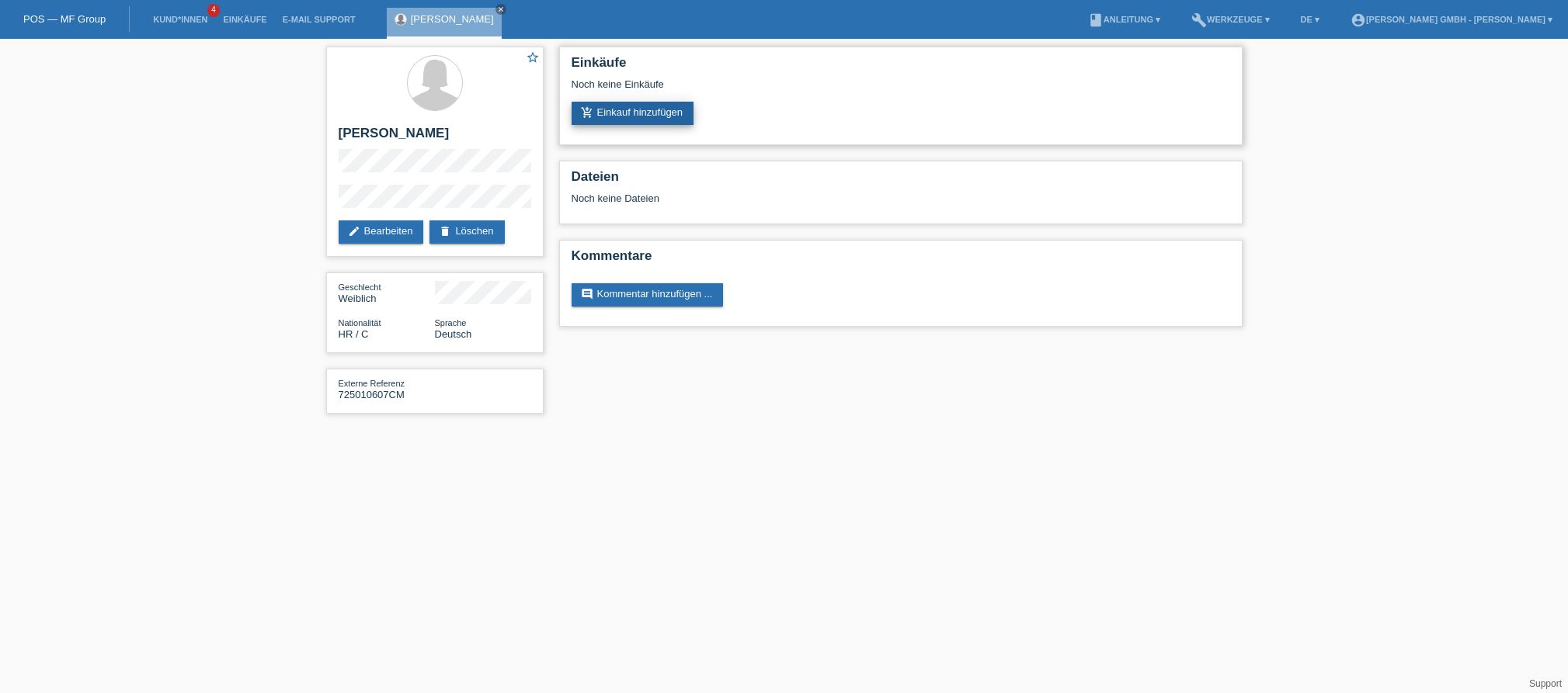
click at [644, 107] on link "add_shopping_cart Einkauf hinzufügen" at bounding box center [633, 113] width 122 height 23
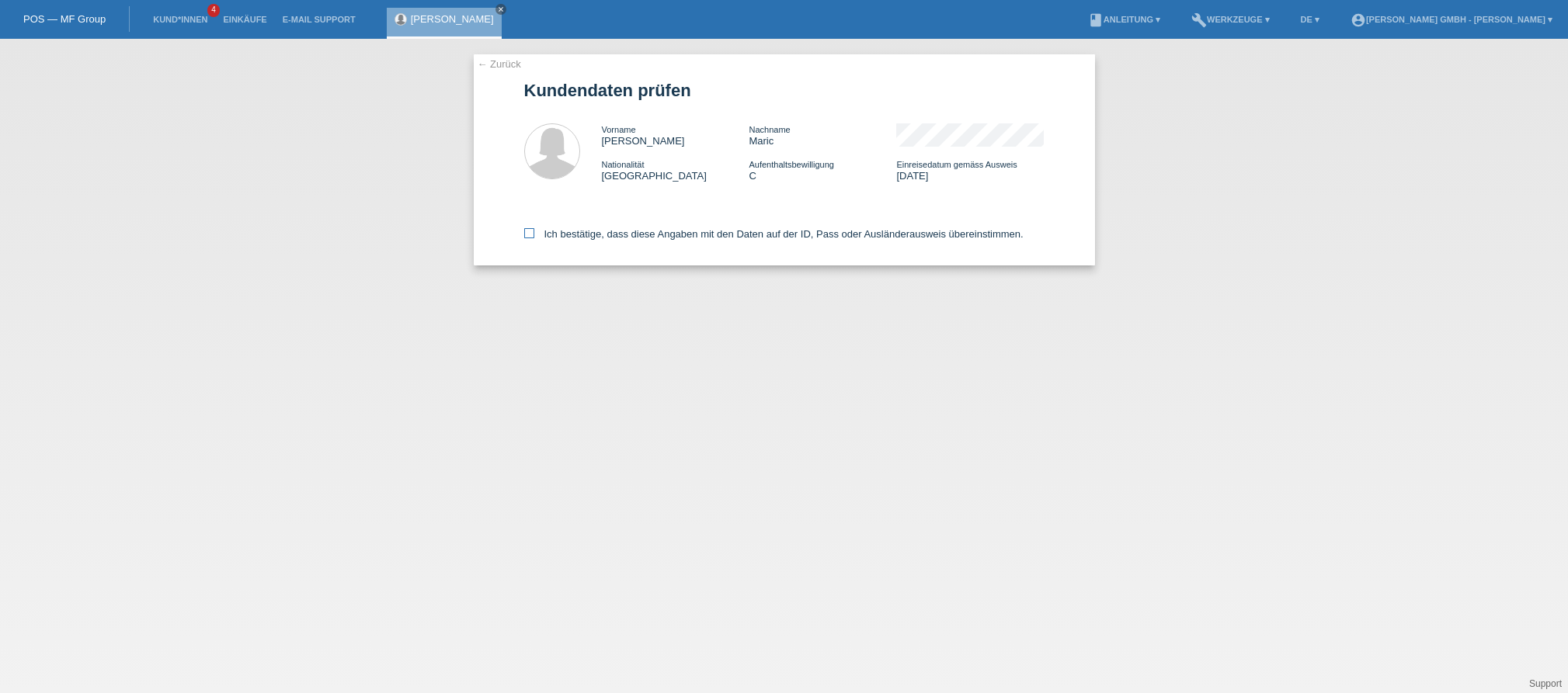
click at [534, 232] on icon at bounding box center [529, 233] width 11 height 11
click at [534, 232] on input "Ich bestätige, dass diese Angaben mit den Daten auf der ID, Pass oder Ausländer…" at bounding box center [529, 233] width 11 height 11
checkbox input "true"
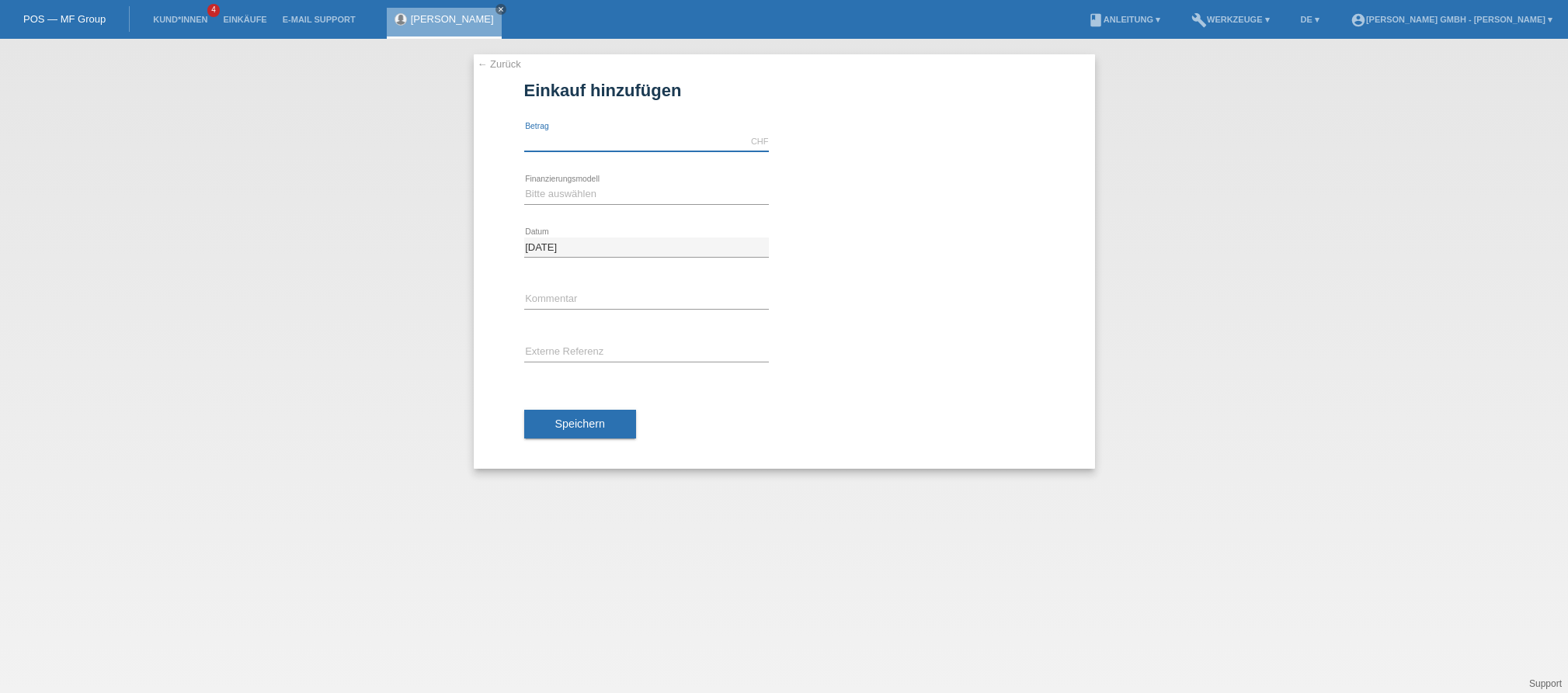
click at [539, 136] on input "text" at bounding box center [646, 141] width 245 height 19
type input "2199.00"
click at [573, 200] on select "Bitte auswählen Kauf auf Rechnung mit Teilzahlungsoption Fixe Raten" at bounding box center [646, 193] width 245 height 18
select select "198"
click at [524, 184] on select "Bitte auswählen Kauf auf Rechnung mit Teilzahlungsoption Fixe Raten" at bounding box center [646, 193] width 245 height 18
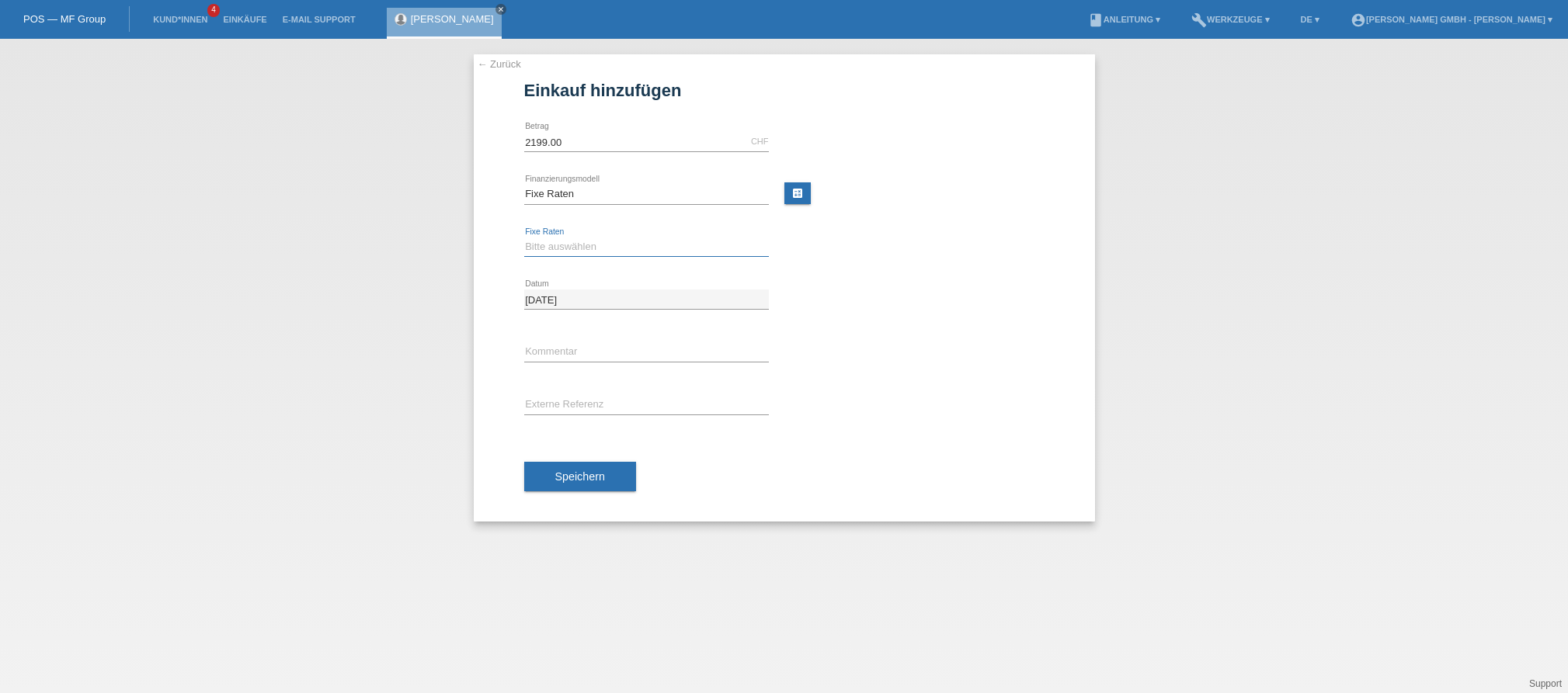
click at [561, 246] on select "Bitte auswählen 12 Raten 24 Raten" at bounding box center [646, 247] width 245 height 18
select select "532"
click at [524, 238] on select "Bitte auswählen 12 Raten 24 Raten" at bounding box center [646, 247] width 245 height 18
click at [540, 400] on input "text" at bounding box center [646, 405] width 245 height 19
paste input "2538258"
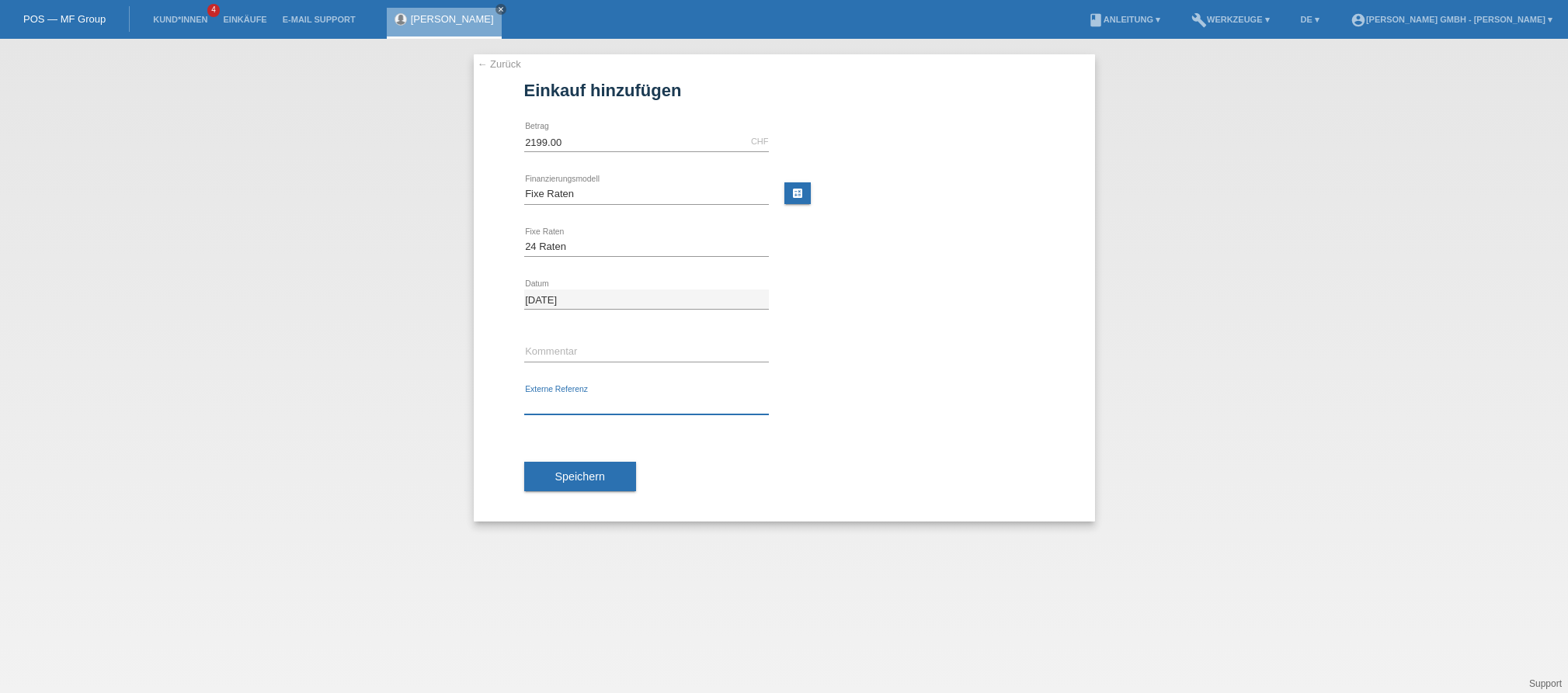
type input "2538258"
drag, startPoint x: 575, startPoint y: 403, endPoint x: 484, endPoint y: 402, distance: 91.0
click at [484, 402] on div "← Zurück Einkauf hinzufügen Verfügbarer Betrag: 2199.00 CHF error [GEOGRAPHIC_D…" at bounding box center [785, 288] width 621 height 467
click at [551, 403] on input "text" at bounding box center [646, 405] width 245 height 19
paste input "725010607CM"
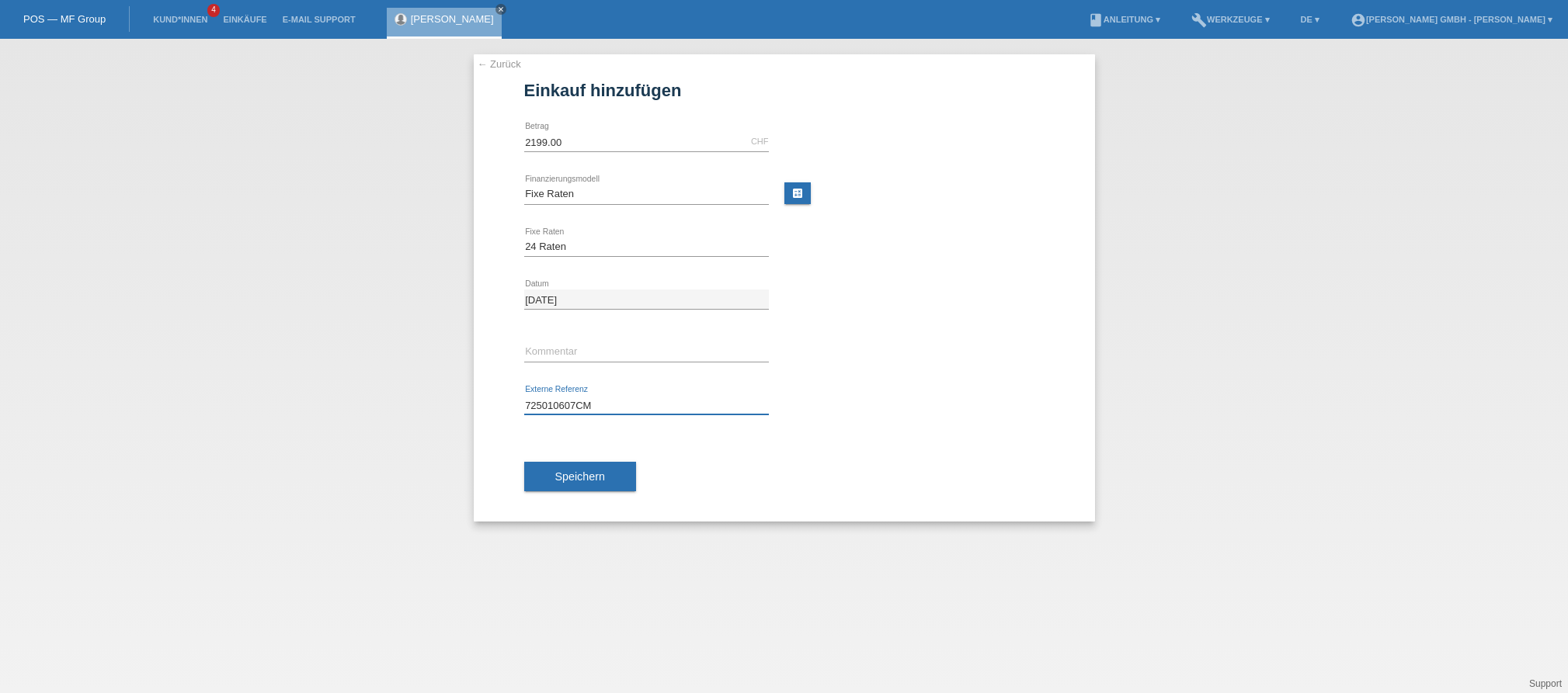
type input "725010607CM"
click at [509, 443] on div "← Zurück Einkauf hinzufügen Verfügbarer Betrag: 2199.00 CHF error [GEOGRAPHIC_D…" at bounding box center [785, 288] width 621 height 467
click at [573, 478] on span "Speichern" at bounding box center [580, 476] width 50 height 12
